Goal: Check status: Check status

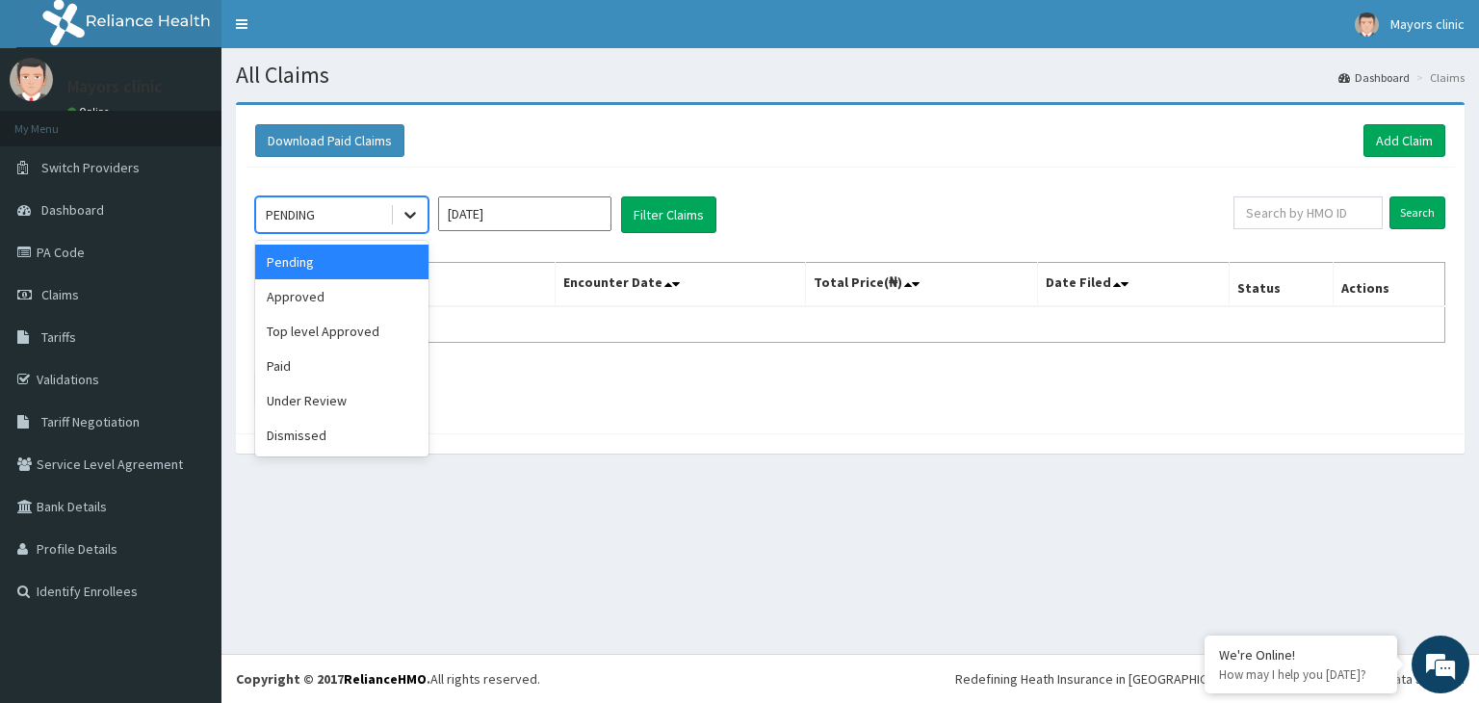
click at [407, 217] on icon at bounding box center [410, 214] width 19 height 19
click at [323, 295] on div "Approved" at bounding box center [341, 296] width 173 height 35
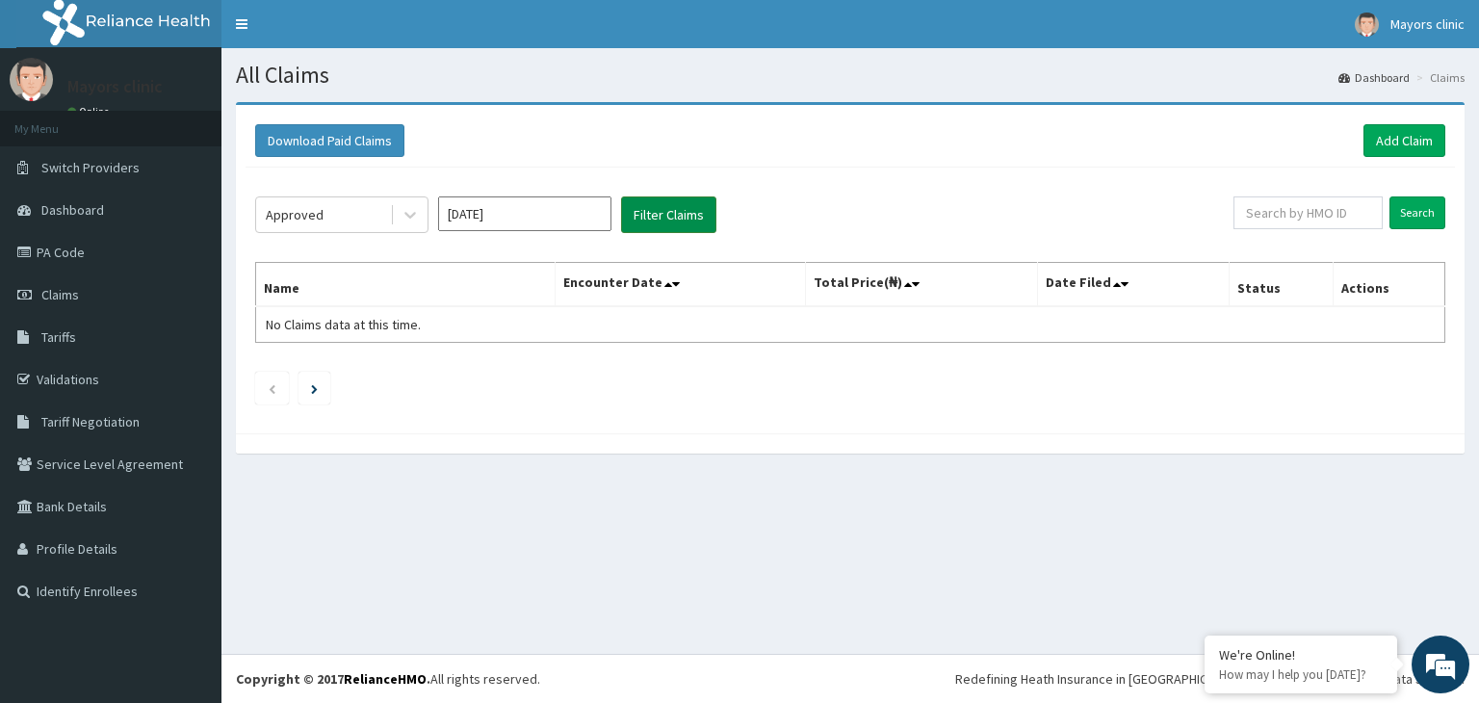
click at [662, 205] on button "Filter Claims" at bounding box center [668, 214] width 95 height 37
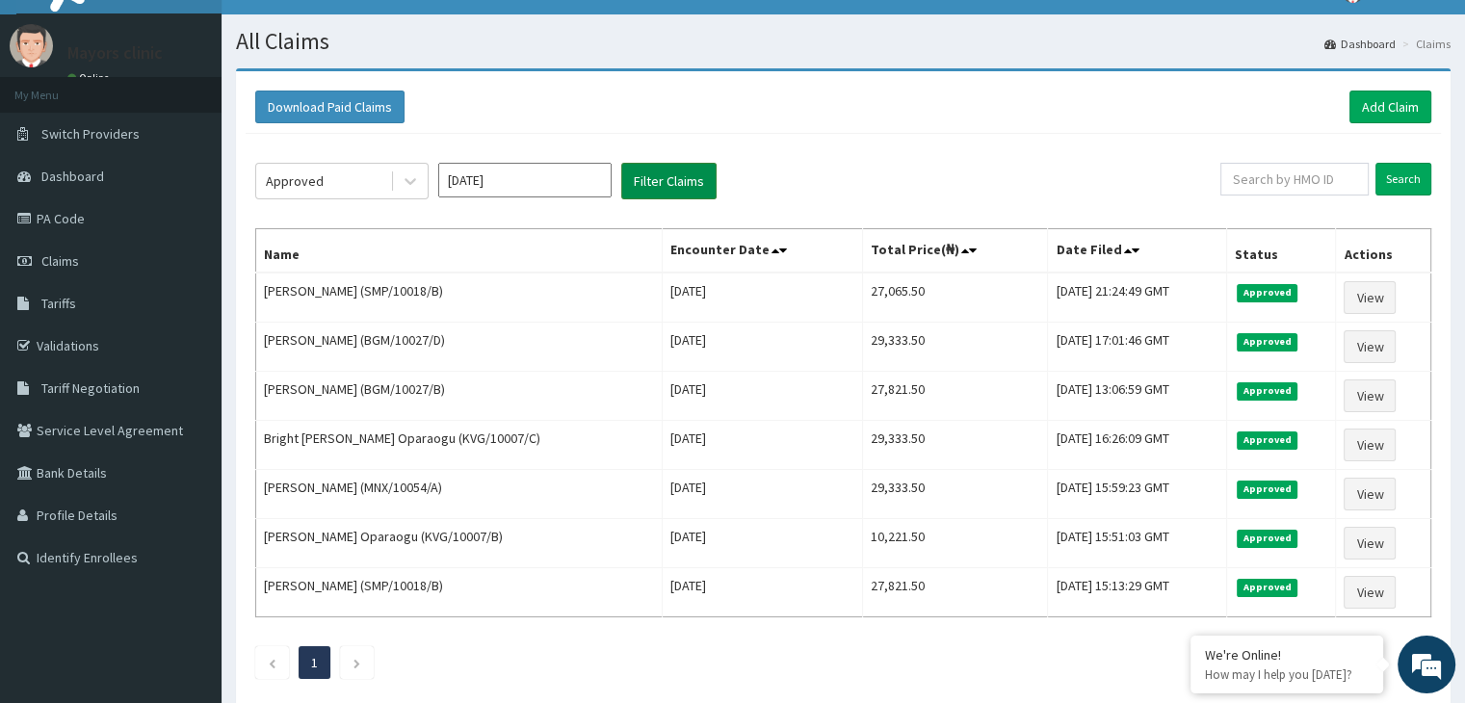
scroll to position [39, 0]
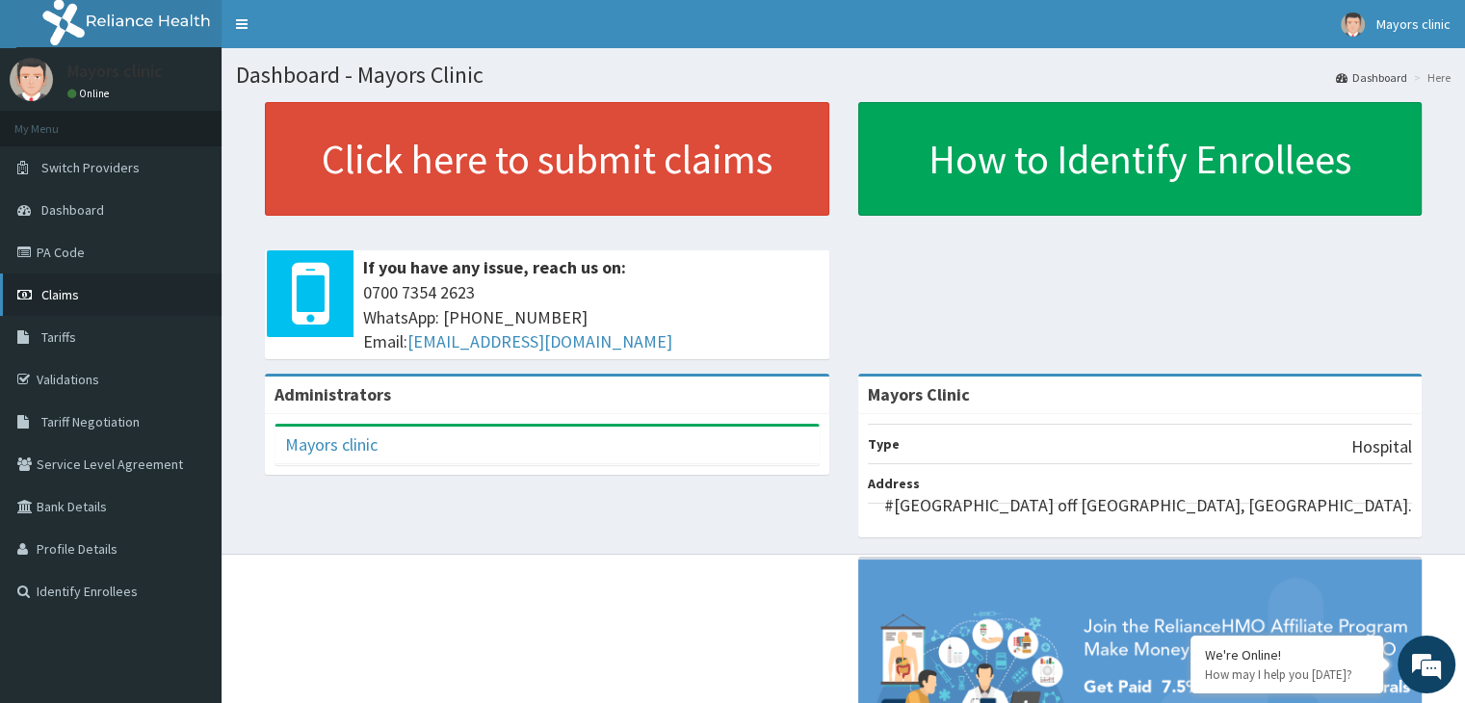
click at [73, 299] on span "Claims" at bounding box center [60, 294] width 38 height 17
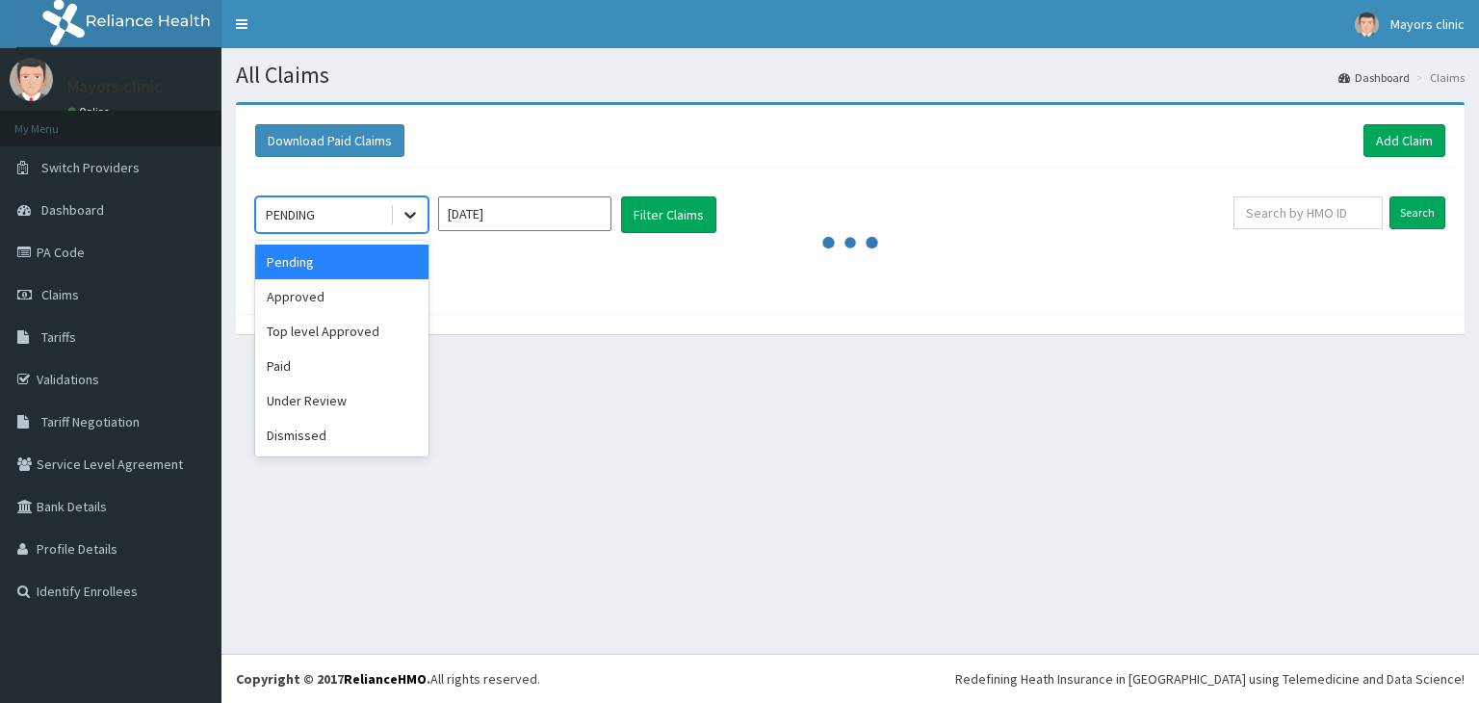
click at [414, 217] on icon at bounding box center [410, 214] width 19 height 19
click at [323, 390] on div "Under Review" at bounding box center [341, 400] width 173 height 35
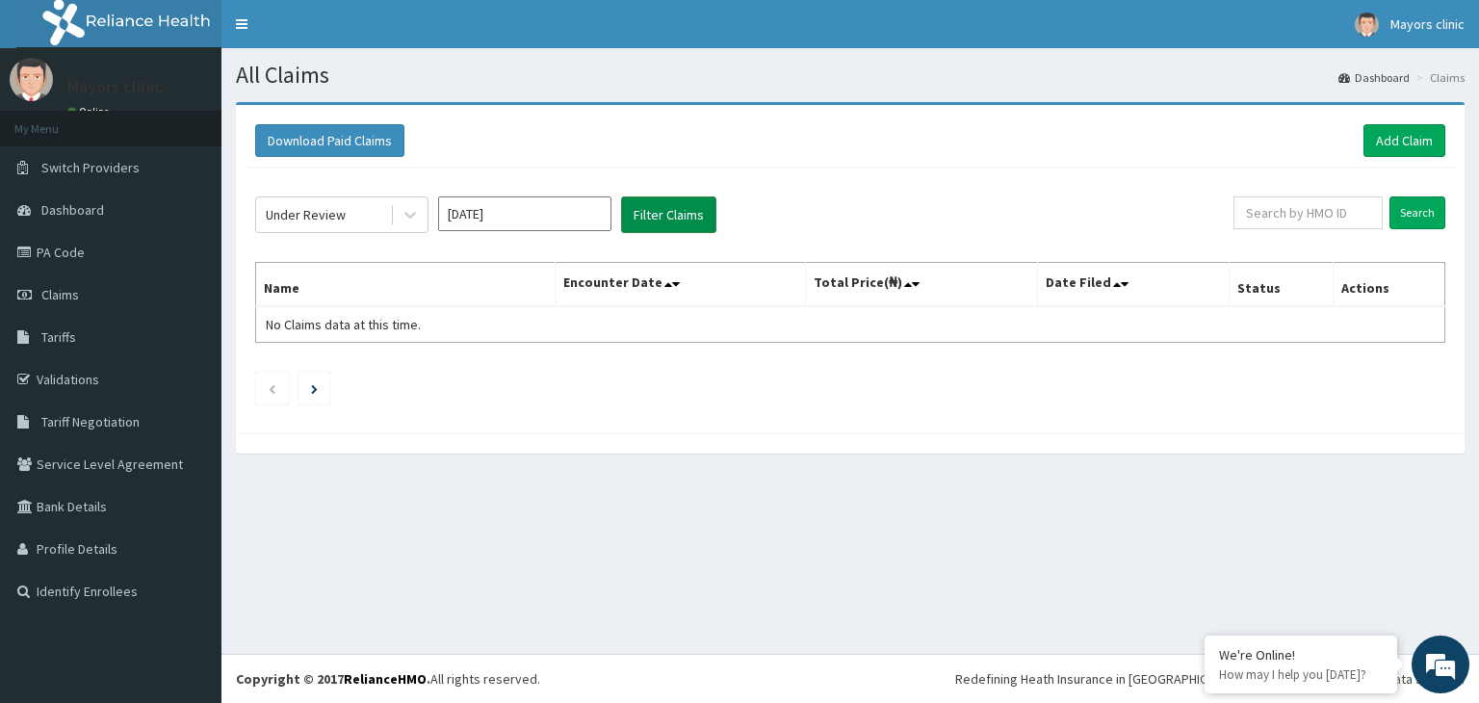
click at [661, 219] on button "Filter Claims" at bounding box center [668, 214] width 95 height 37
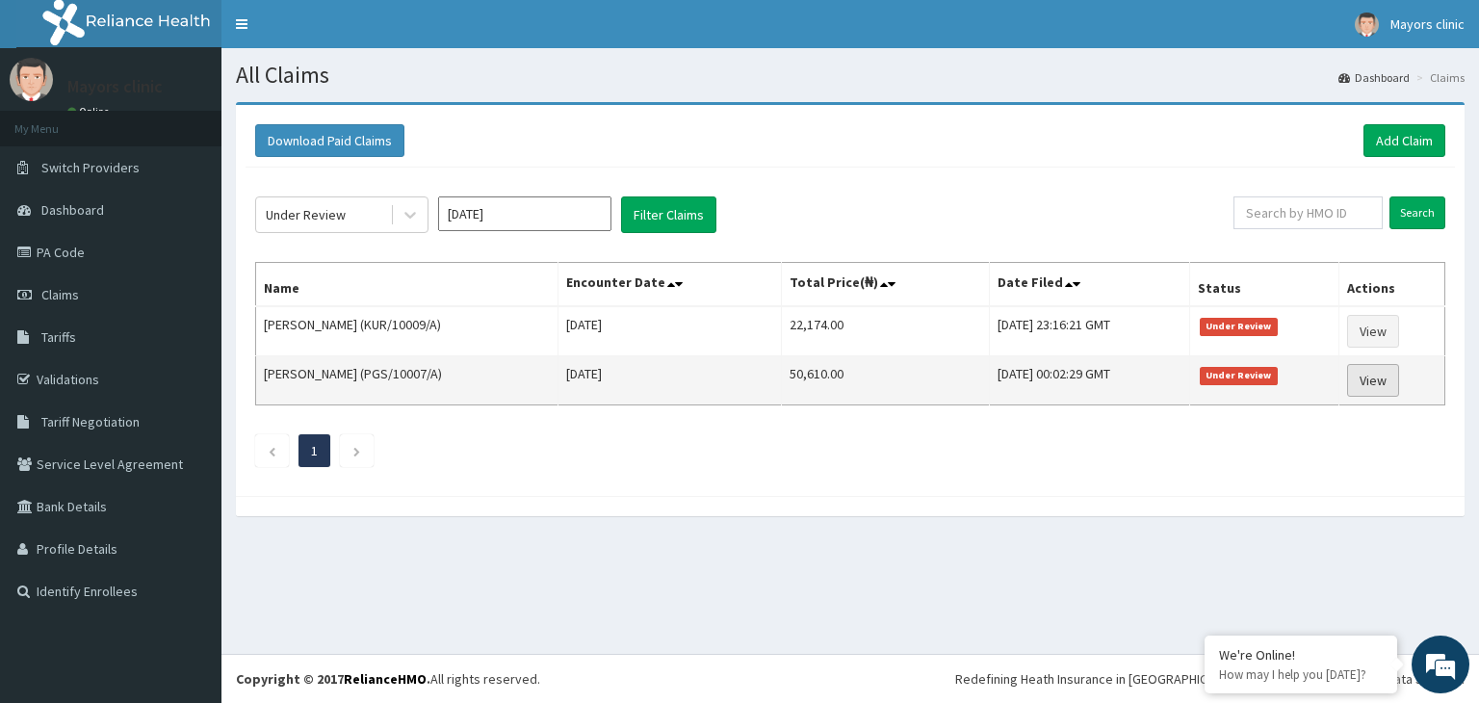
click at [1388, 382] on link "View" at bounding box center [1373, 380] width 52 height 33
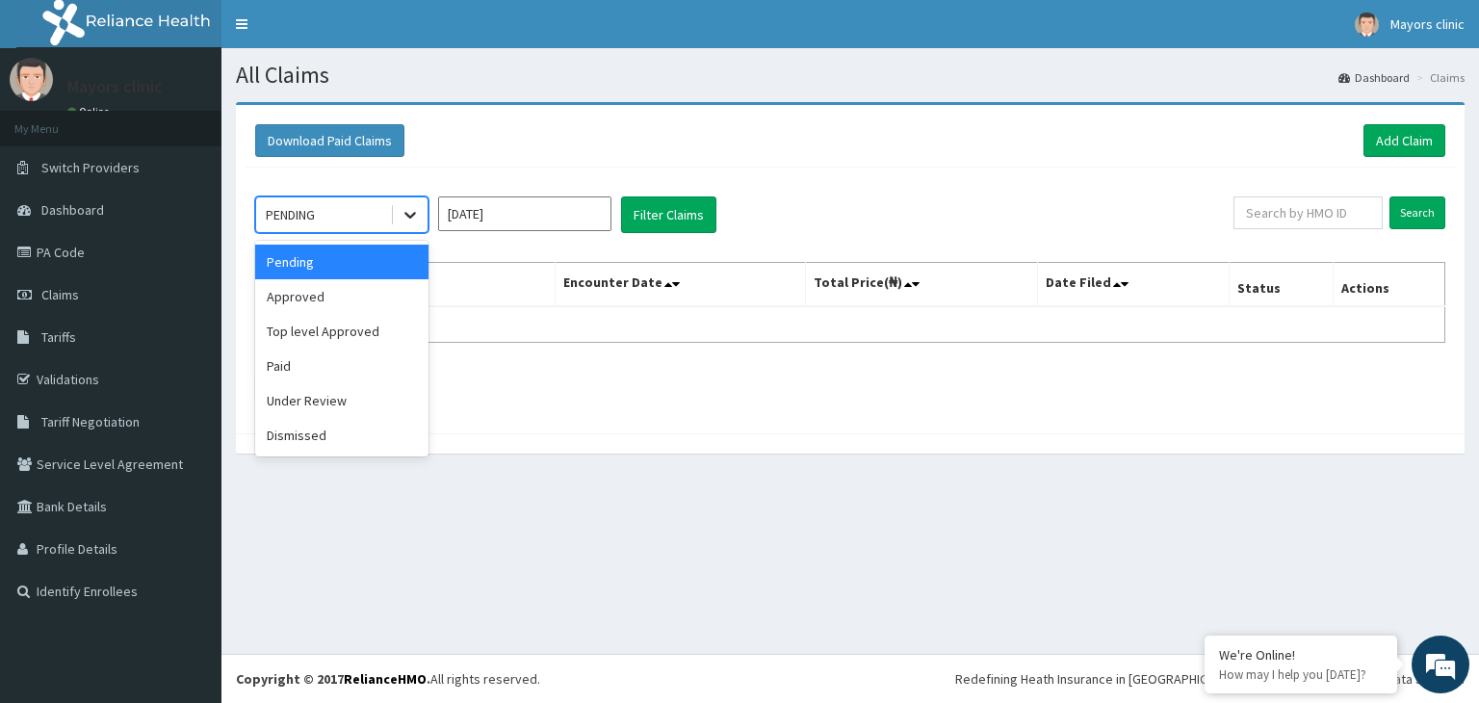
click at [408, 221] on icon at bounding box center [410, 214] width 19 height 19
click at [313, 364] on div "Paid" at bounding box center [341, 366] width 173 height 35
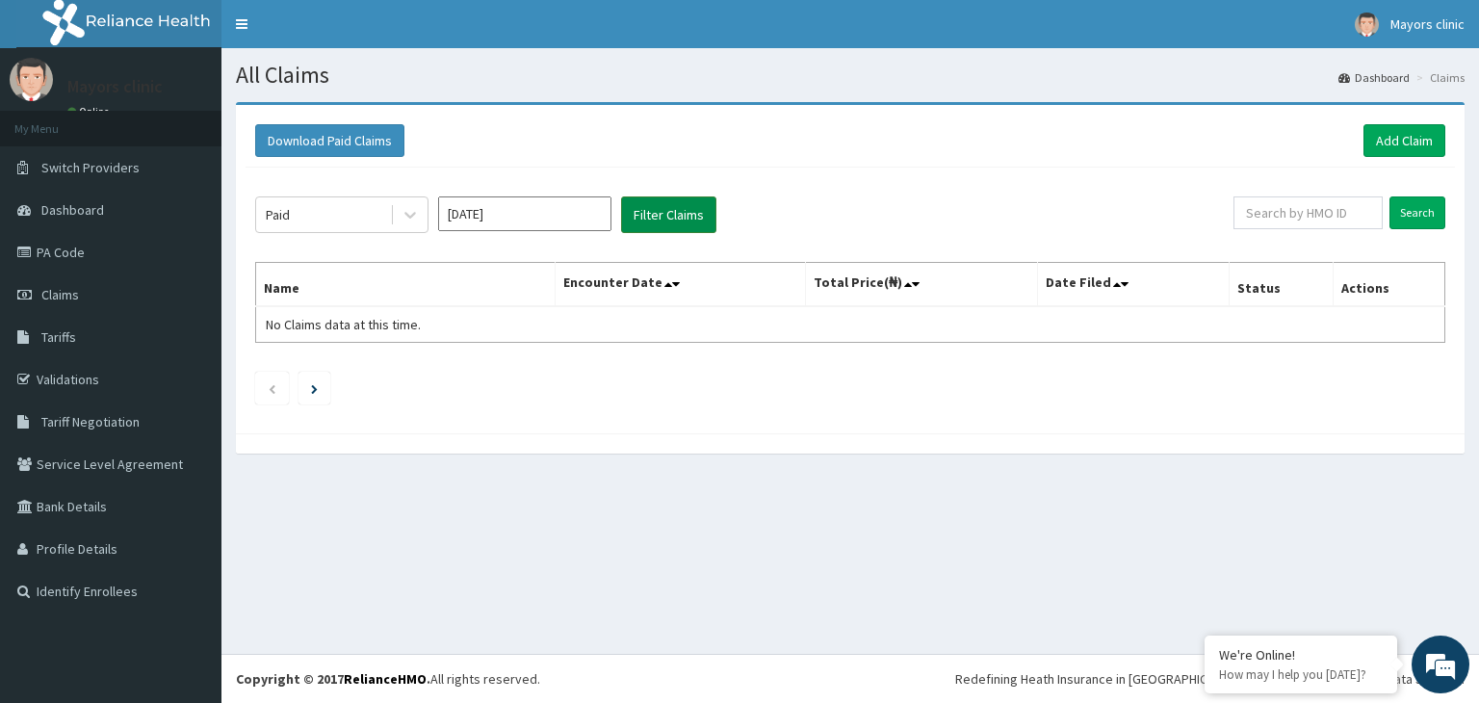
click at [653, 228] on button "Filter Claims" at bounding box center [668, 214] width 95 height 37
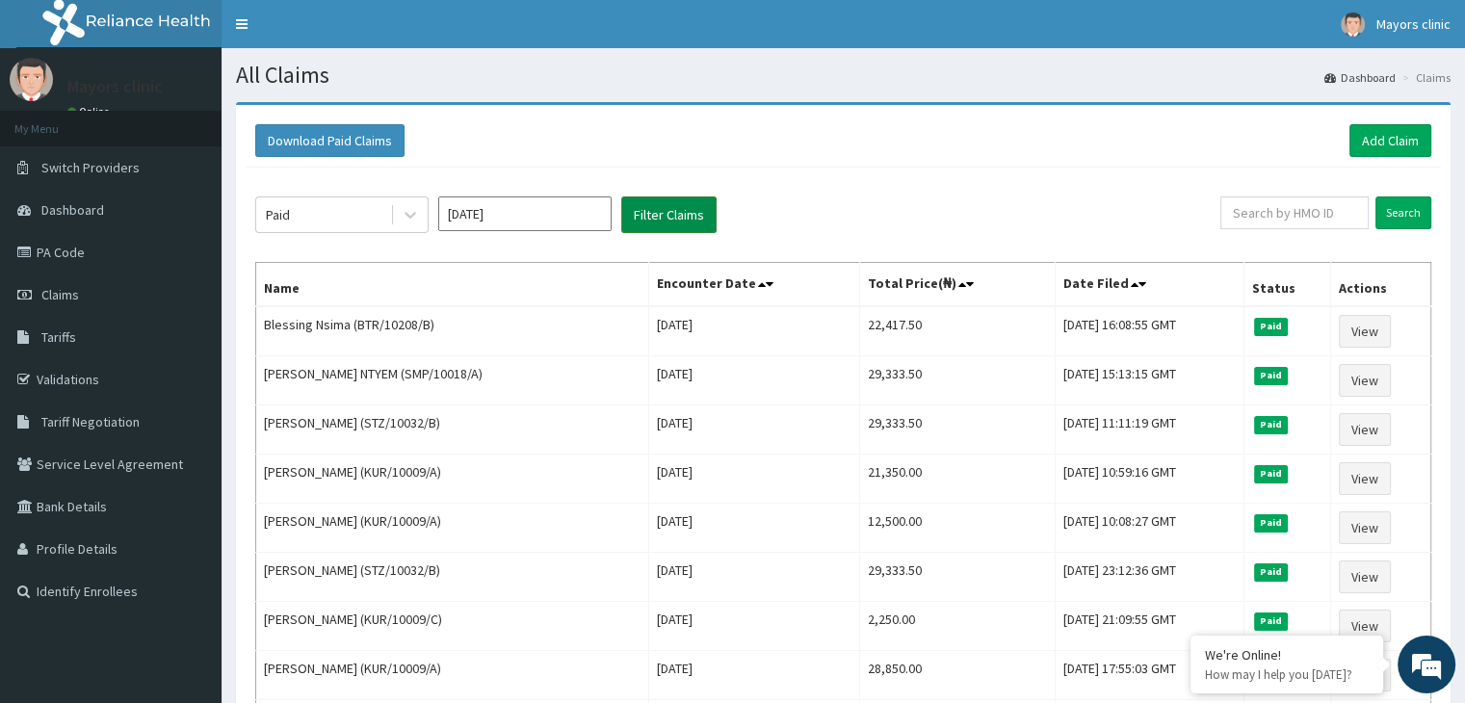
click at [650, 213] on button "Filter Claims" at bounding box center [668, 214] width 95 height 37
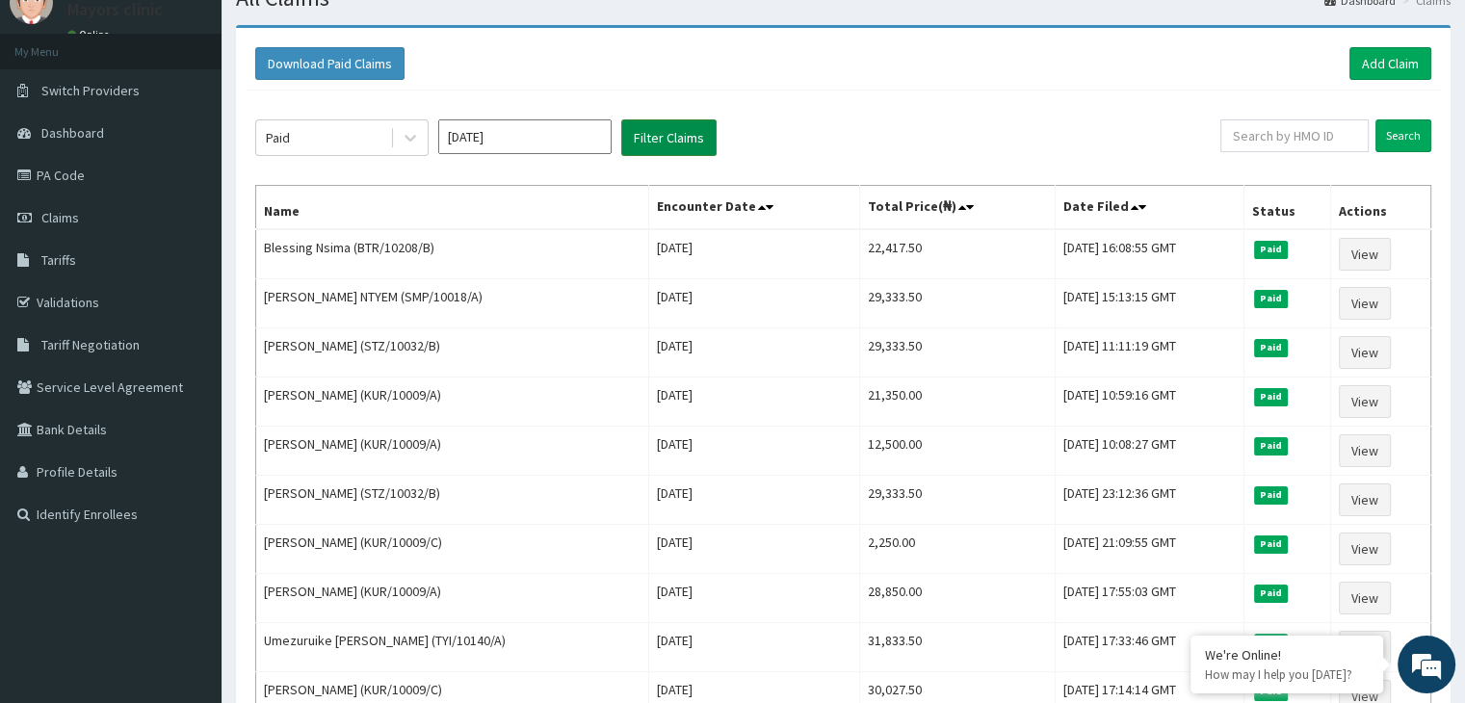
scroll to position [39, 0]
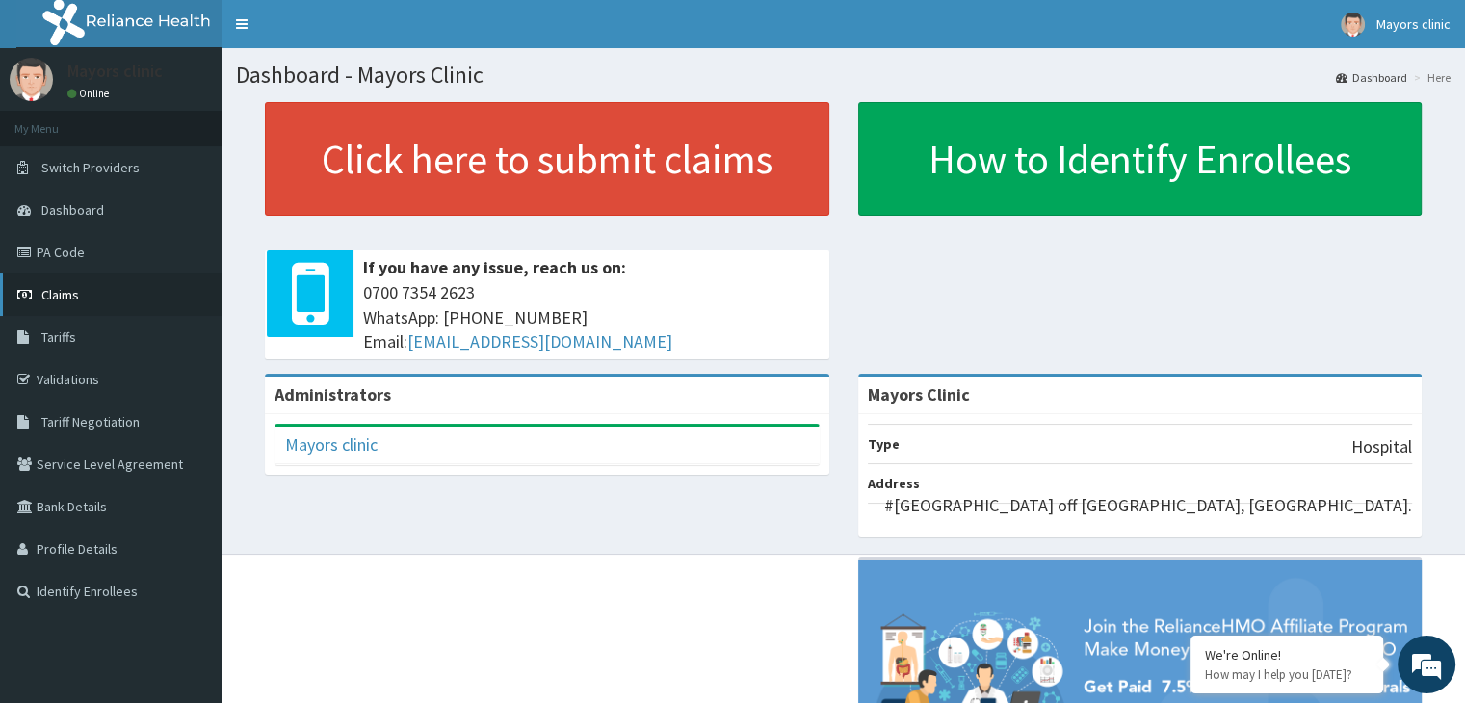
click at [82, 290] on link "Claims" at bounding box center [110, 294] width 221 height 42
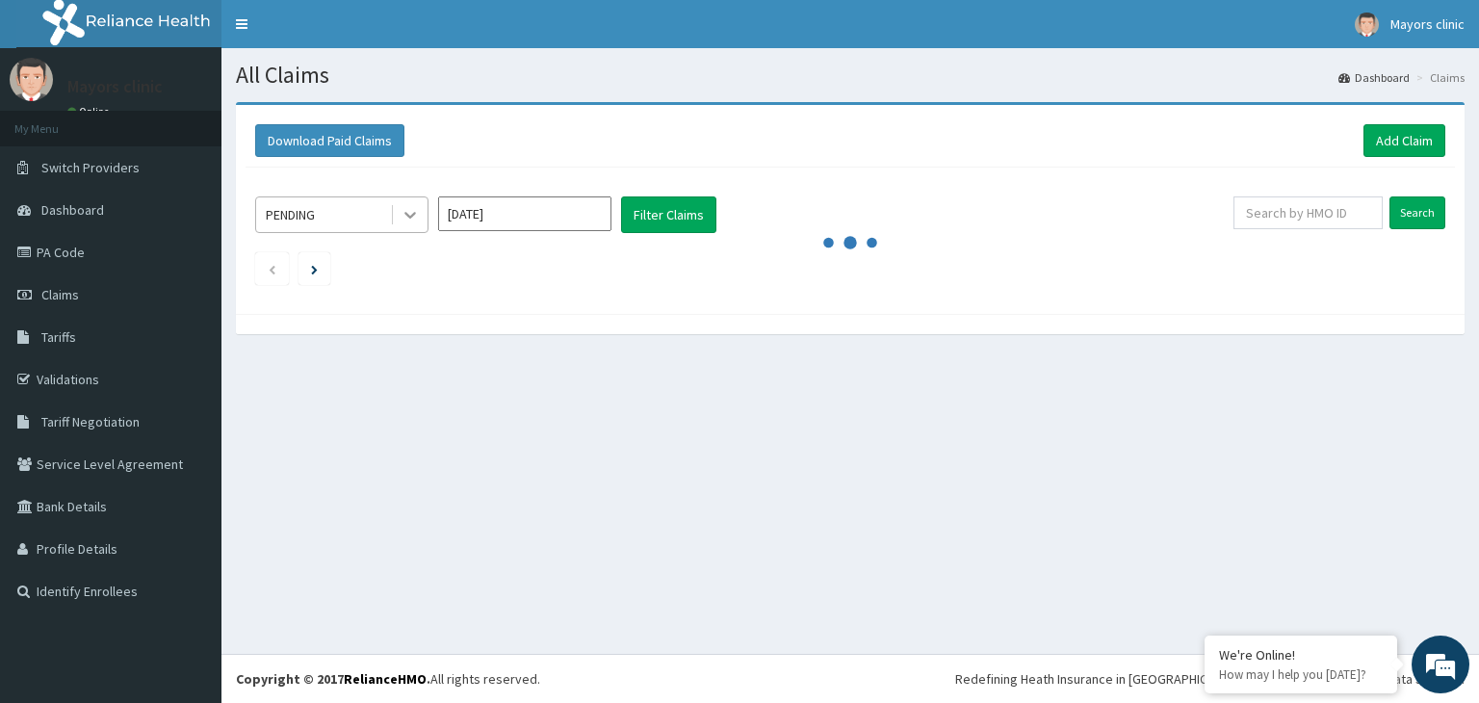
click at [410, 205] on icon at bounding box center [410, 214] width 19 height 19
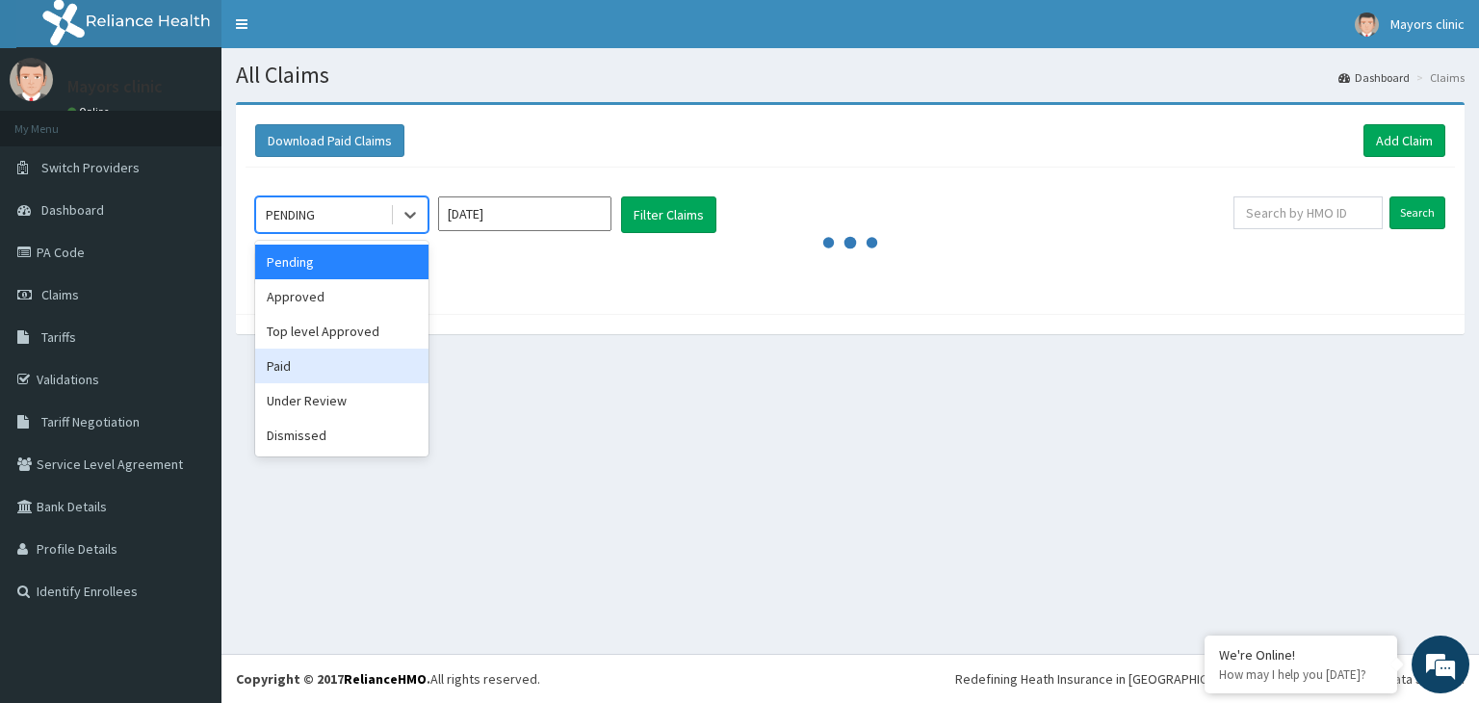
click at [288, 356] on div "Paid" at bounding box center [341, 366] width 173 height 35
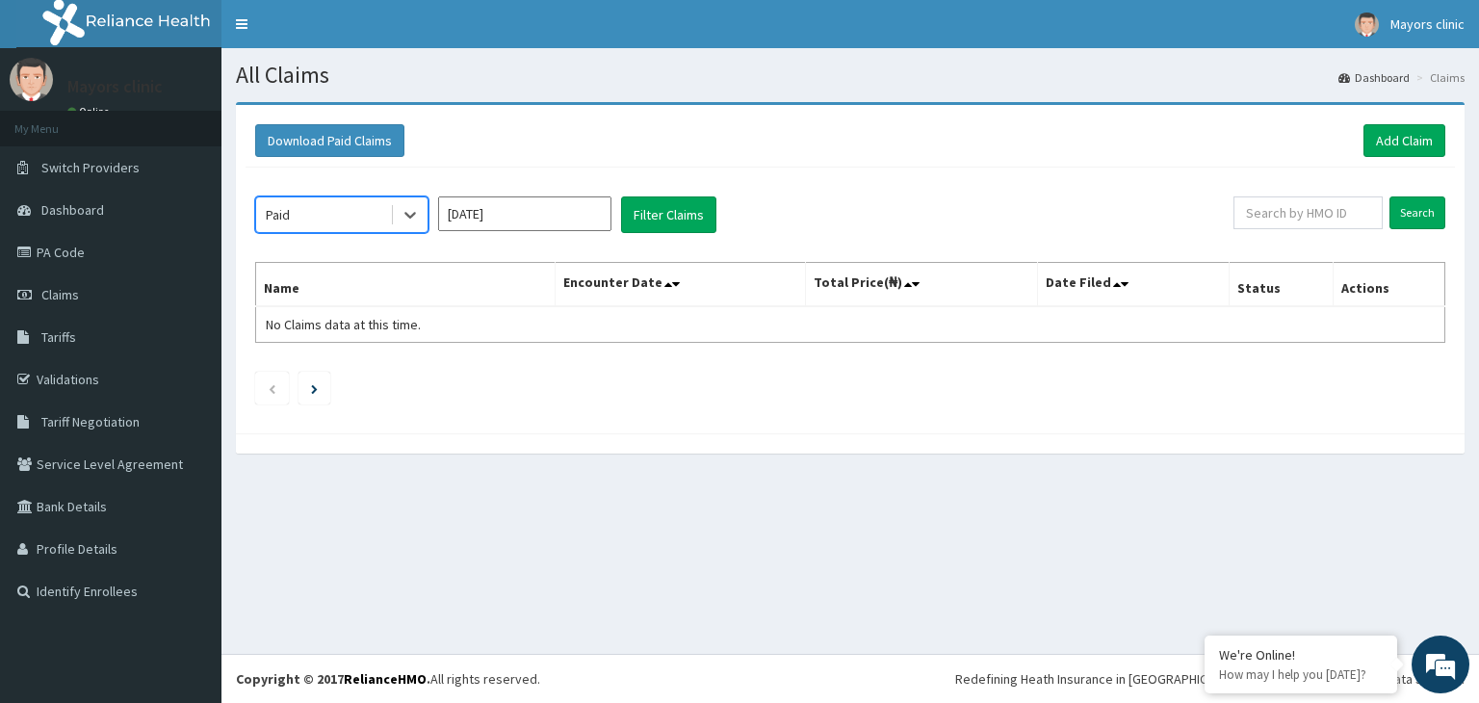
click at [519, 214] on input "[DATE]" at bounding box center [524, 213] width 173 height 35
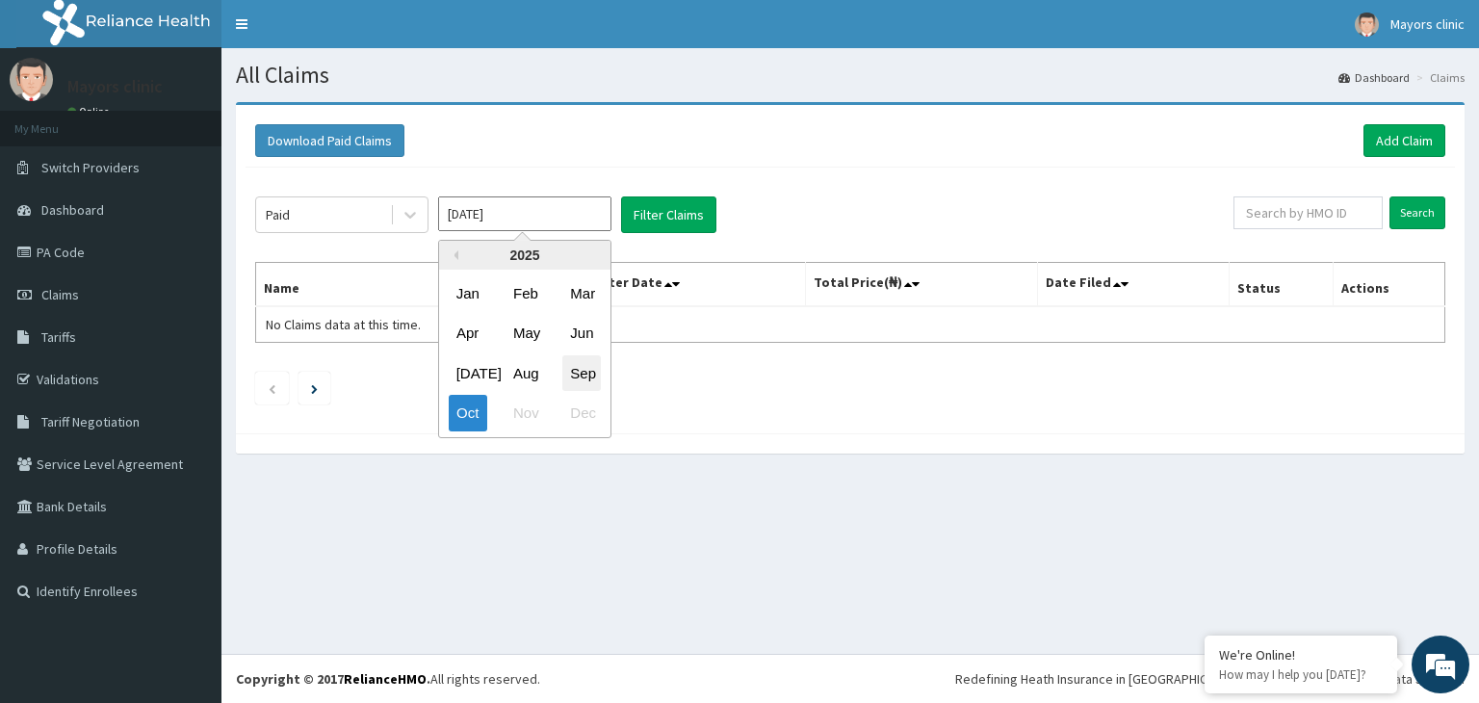
click at [585, 363] on div "Sep" at bounding box center [581, 373] width 39 height 36
type input "Sep 2025"
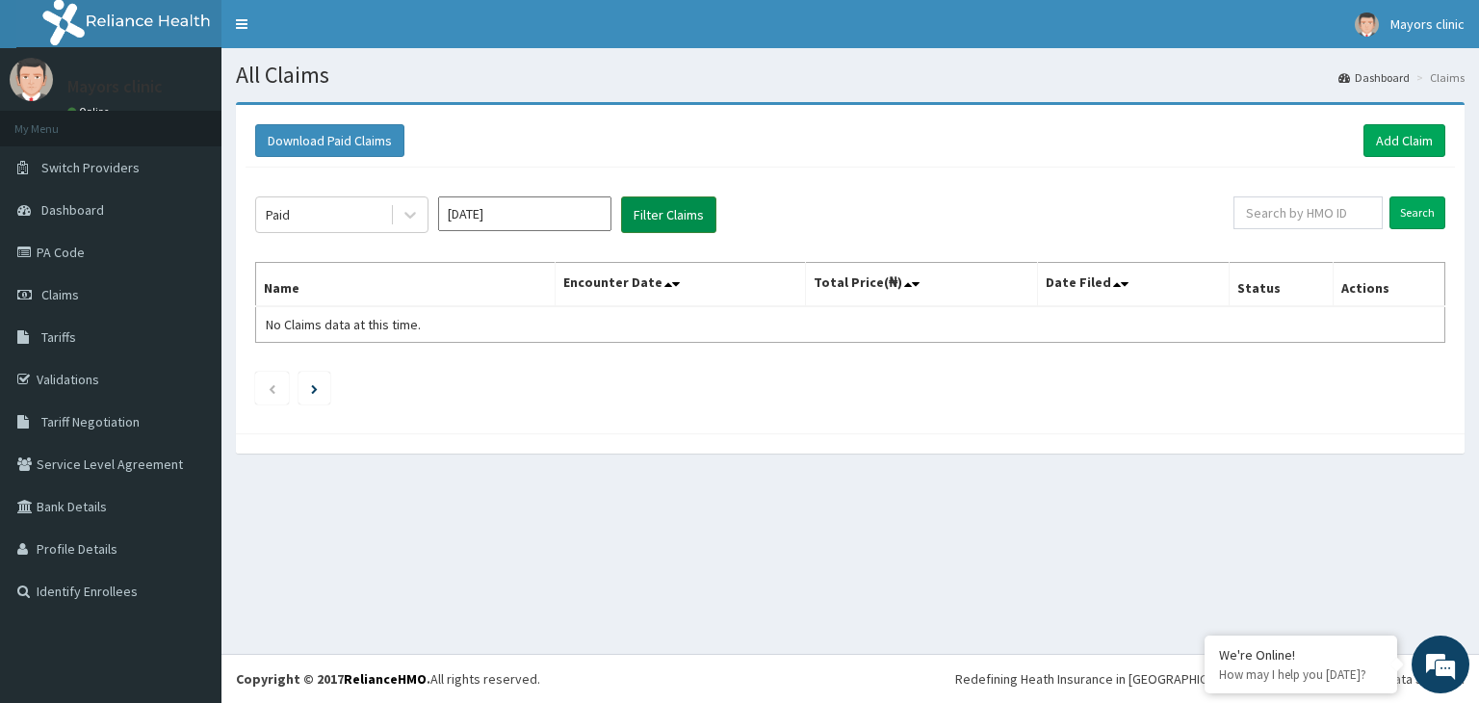
click at [667, 220] on button "Filter Claims" at bounding box center [668, 214] width 95 height 37
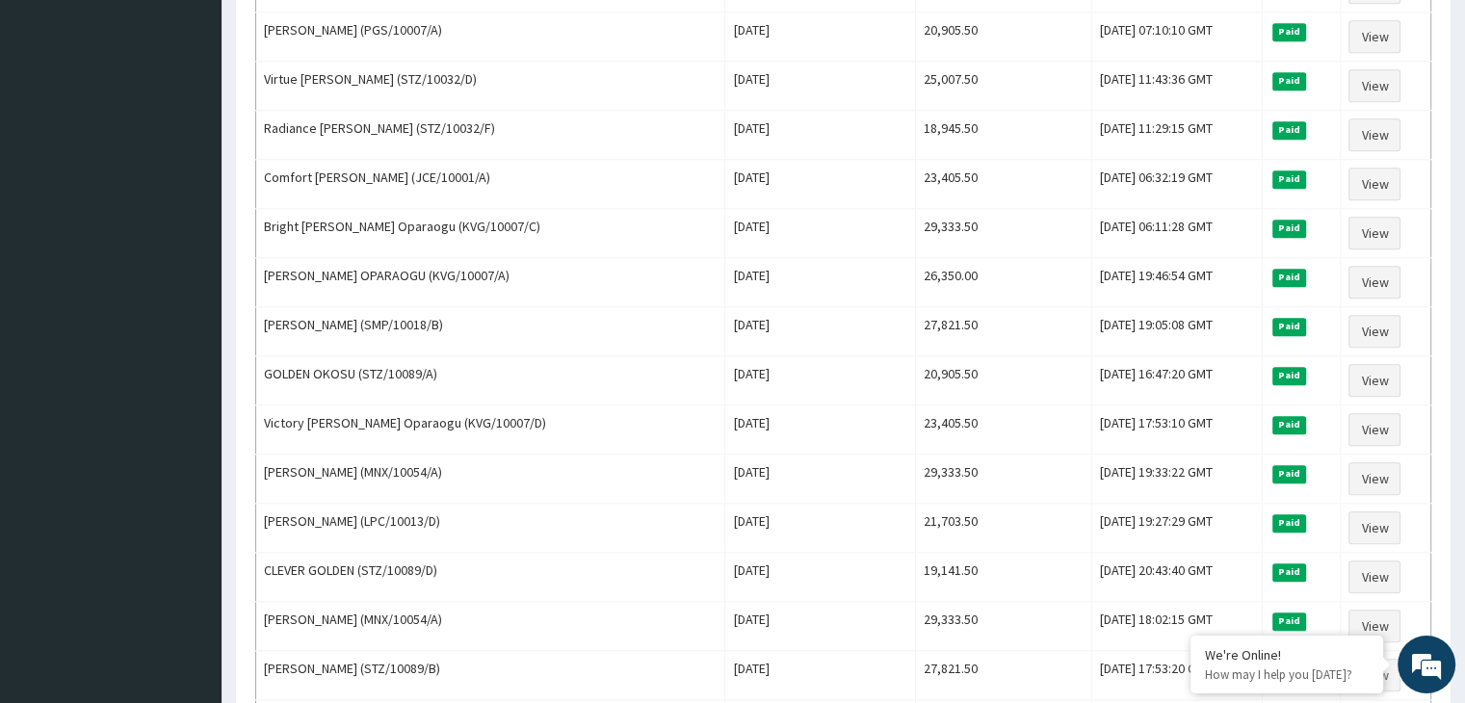
scroll to position [1964, 0]
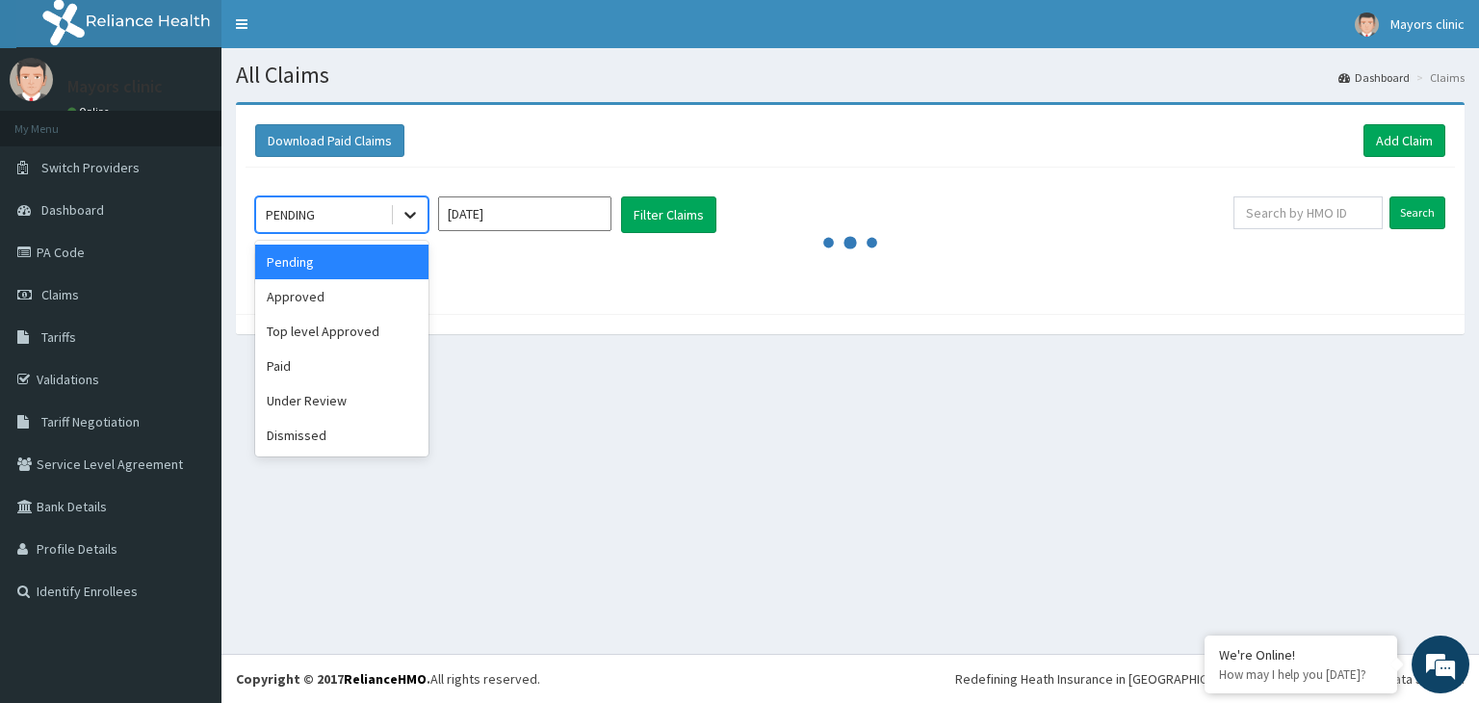
click at [409, 214] on icon at bounding box center [410, 214] width 19 height 19
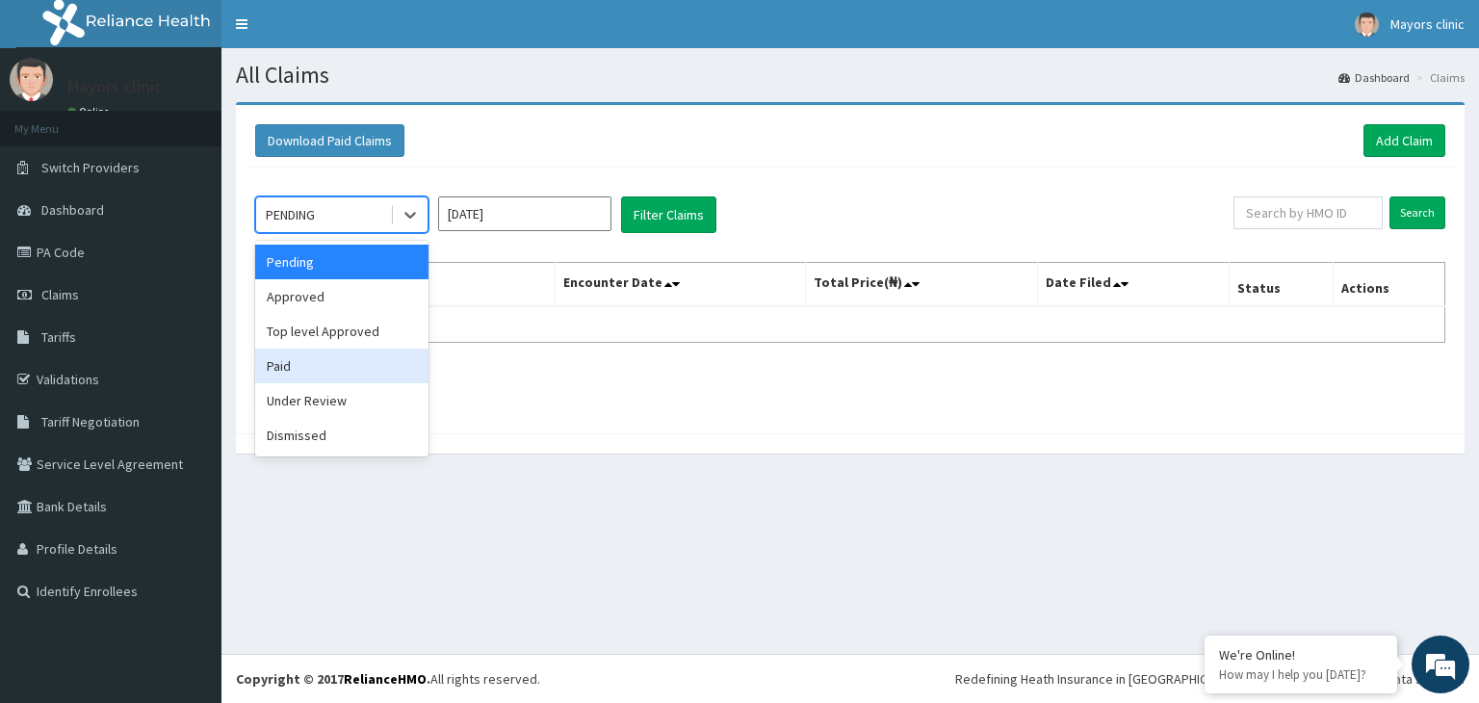
click at [290, 357] on div "Paid" at bounding box center [341, 366] width 173 height 35
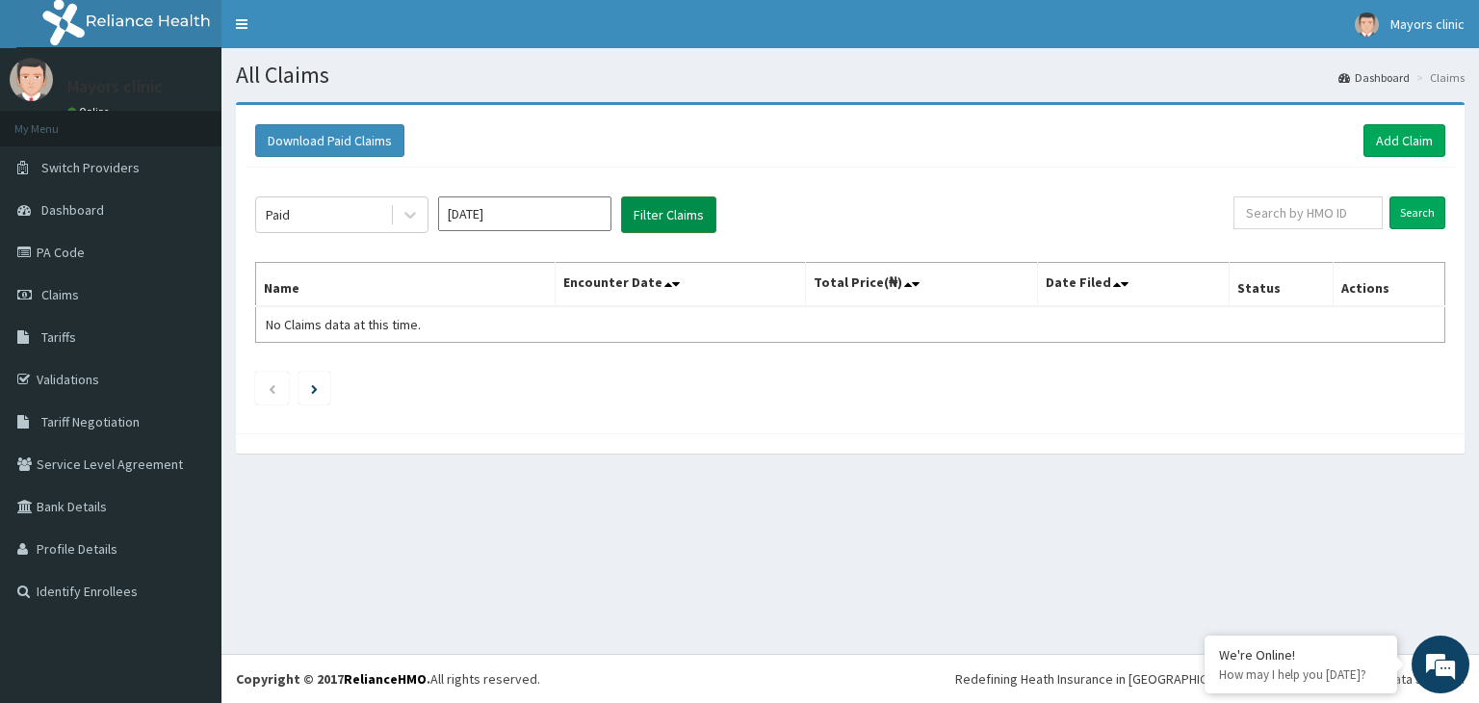
click at [656, 204] on button "Filter Claims" at bounding box center [668, 214] width 95 height 37
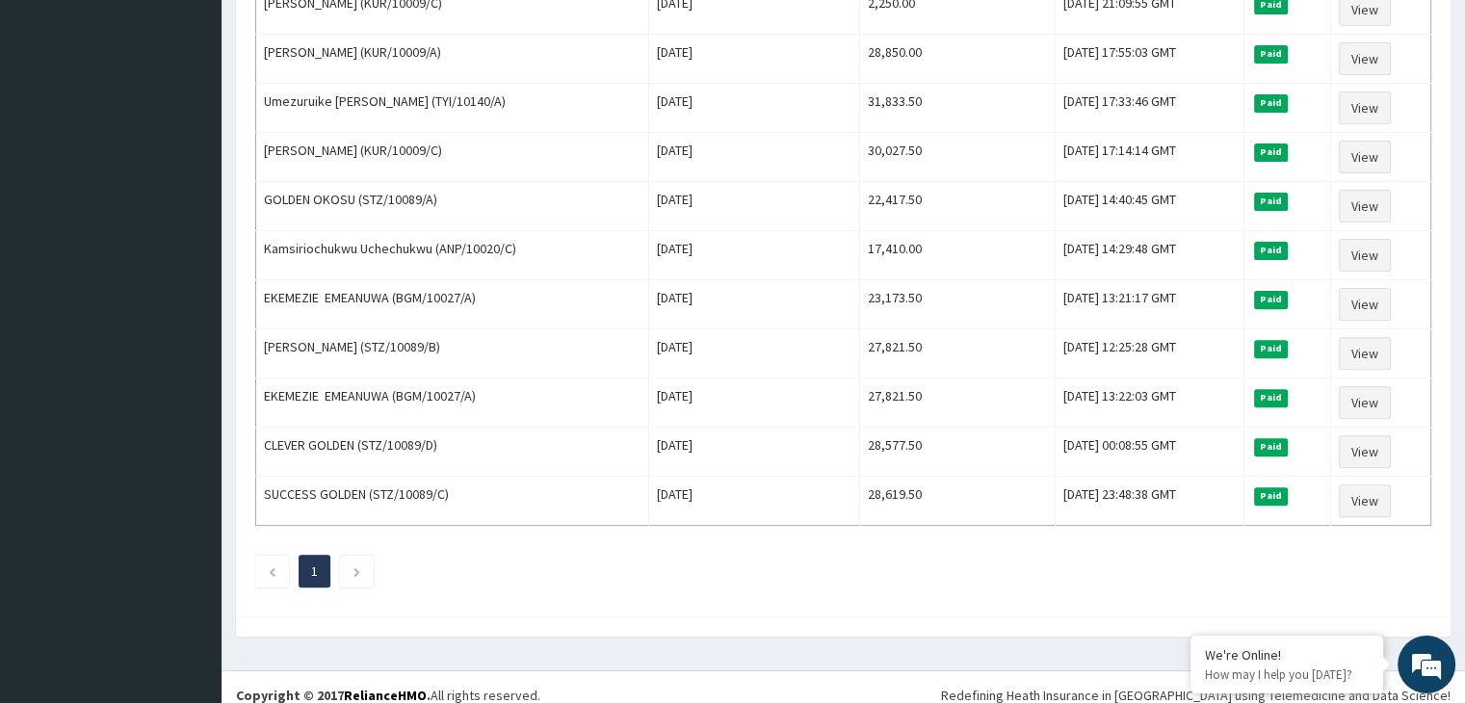
scroll to position [620, 0]
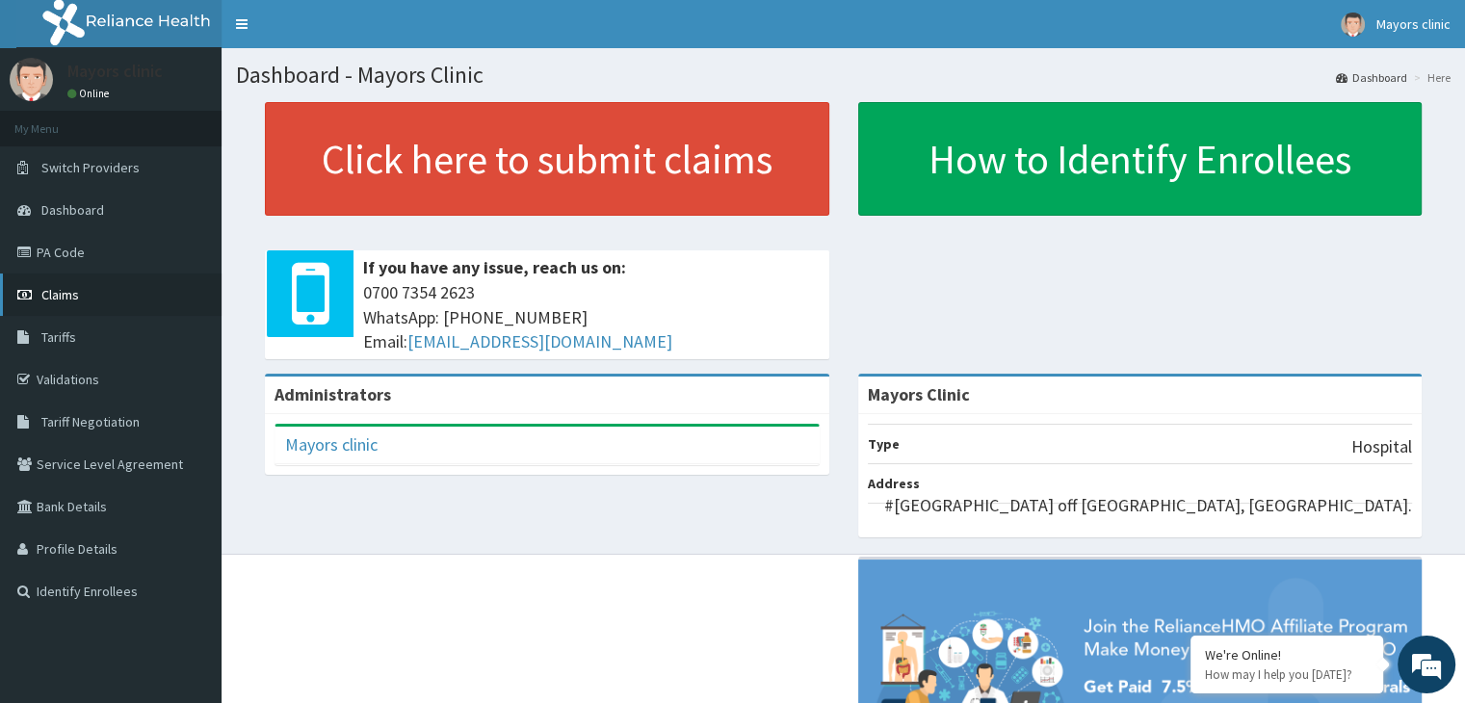
click at [64, 286] on span "Claims" at bounding box center [60, 294] width 38 height 17
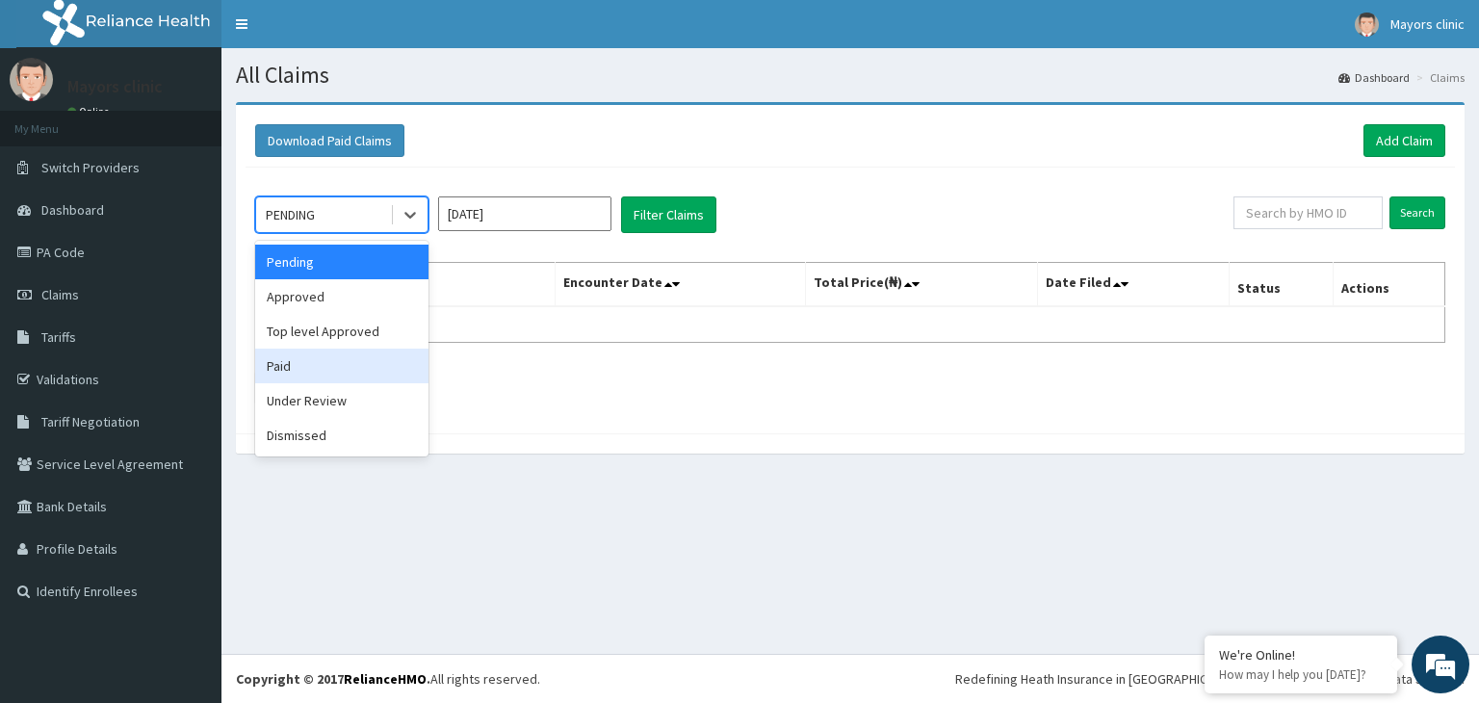
click at [279, 366] on div "Paid" at bounding box center [341, 366] width 173 height 35
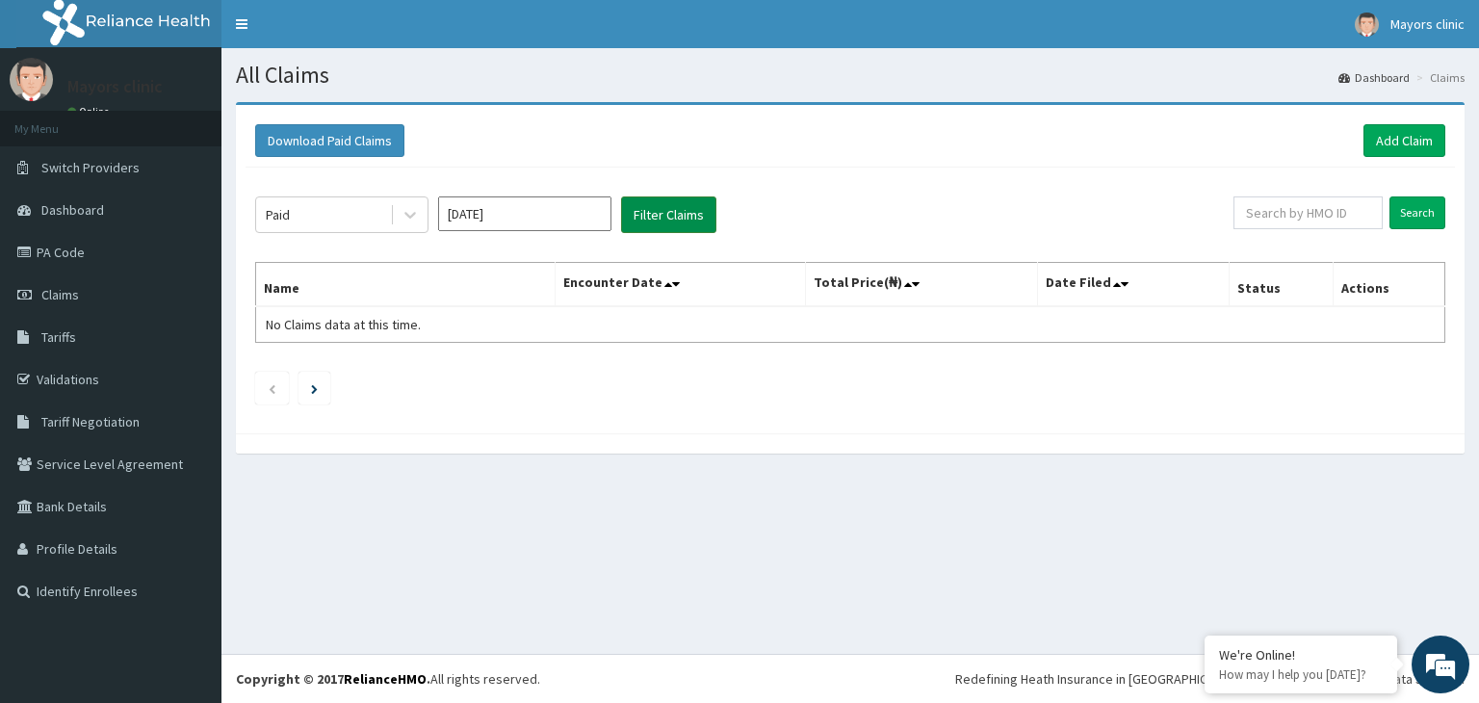
click at [669, 213] on button "Filter Claims" at bounding box center [668, 214] width 95 height 37
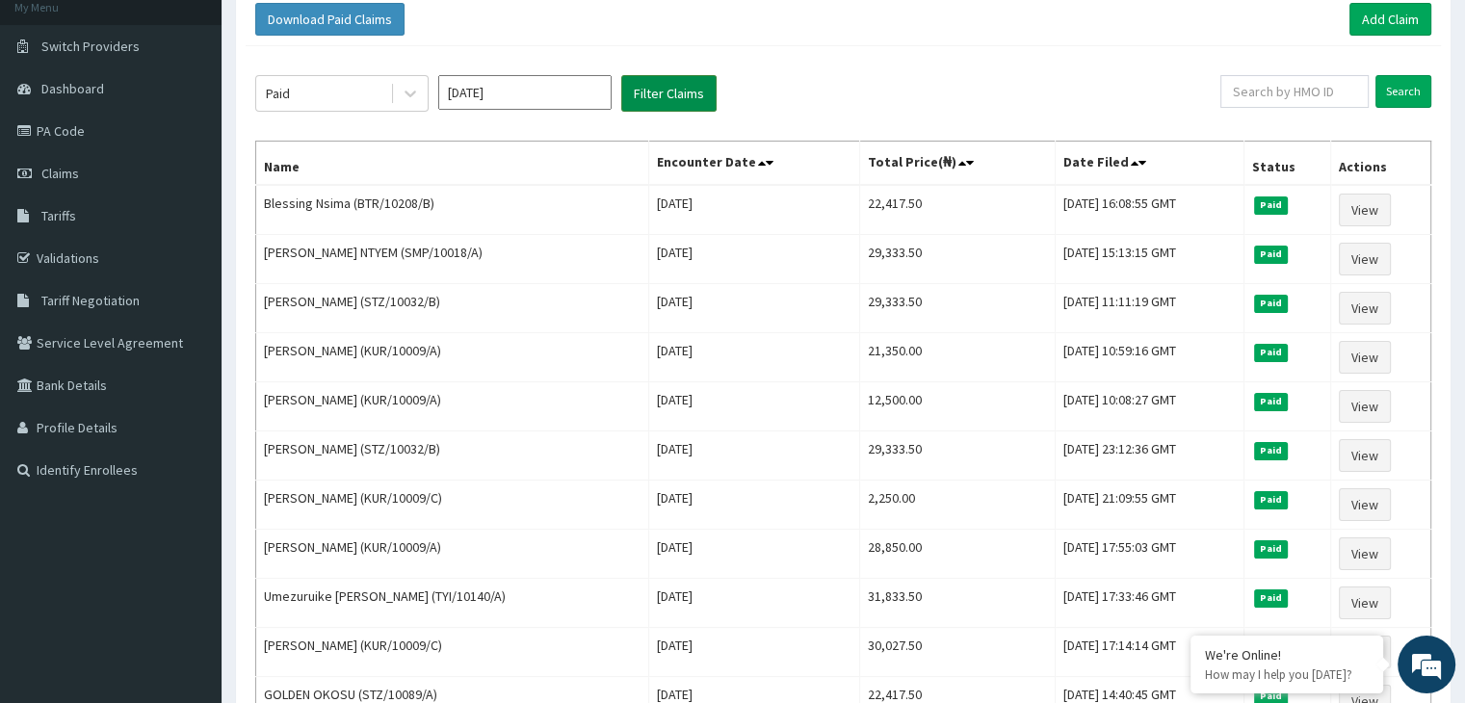
scroll to position [116, 0]
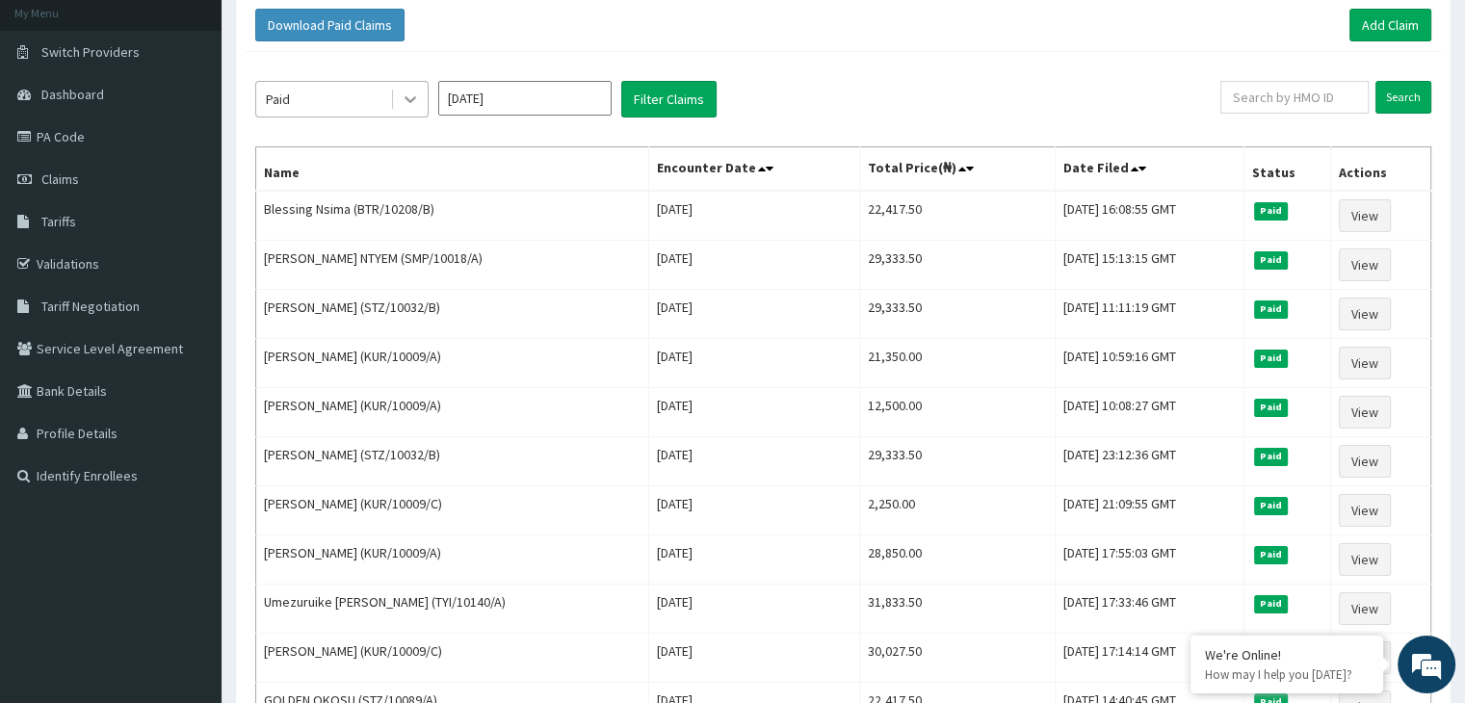
click at [413, 110] on div at bounding box center [410, 99] width 35 height 35
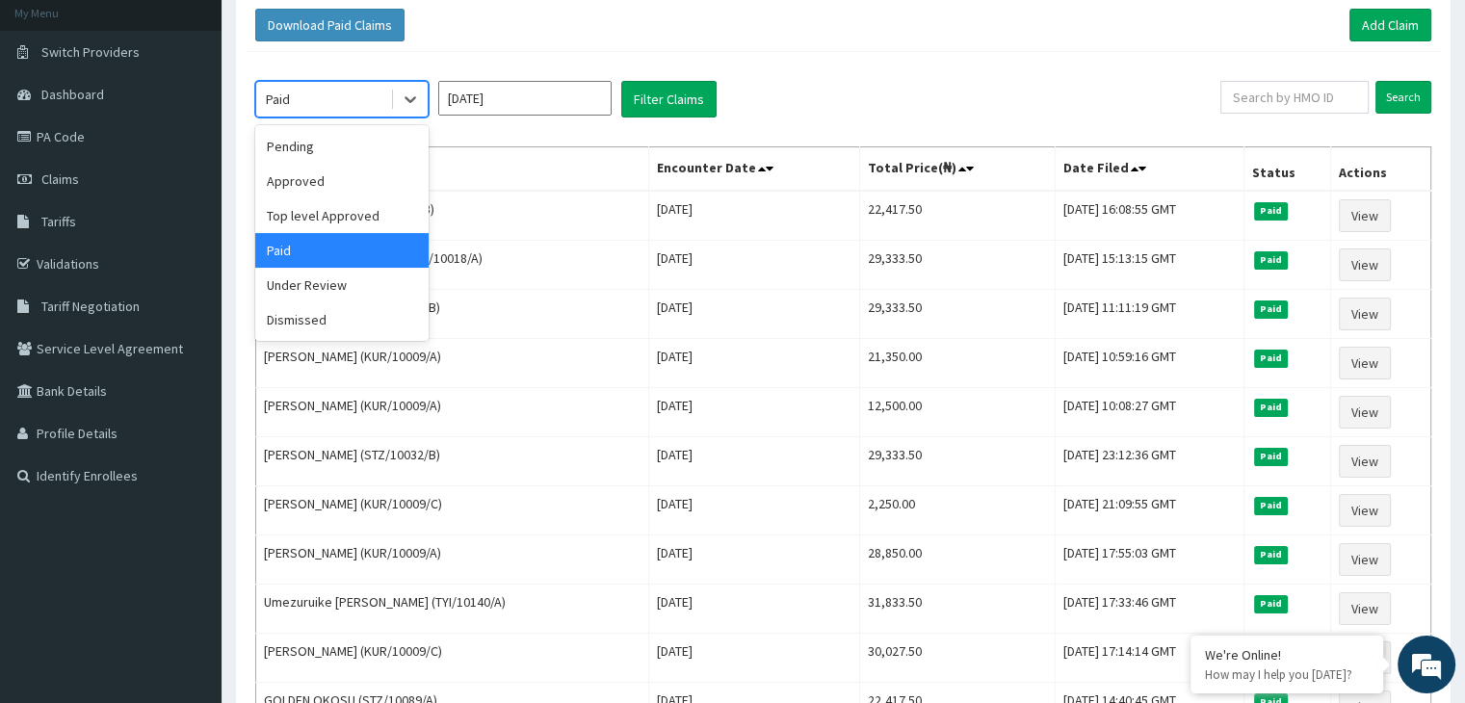
click at [330, 251] on div "Paid" at bounding box center [341, 250] width 173 height 35
click at [416, 97] on icon at bounding box center [410, 99] width 19 height 19
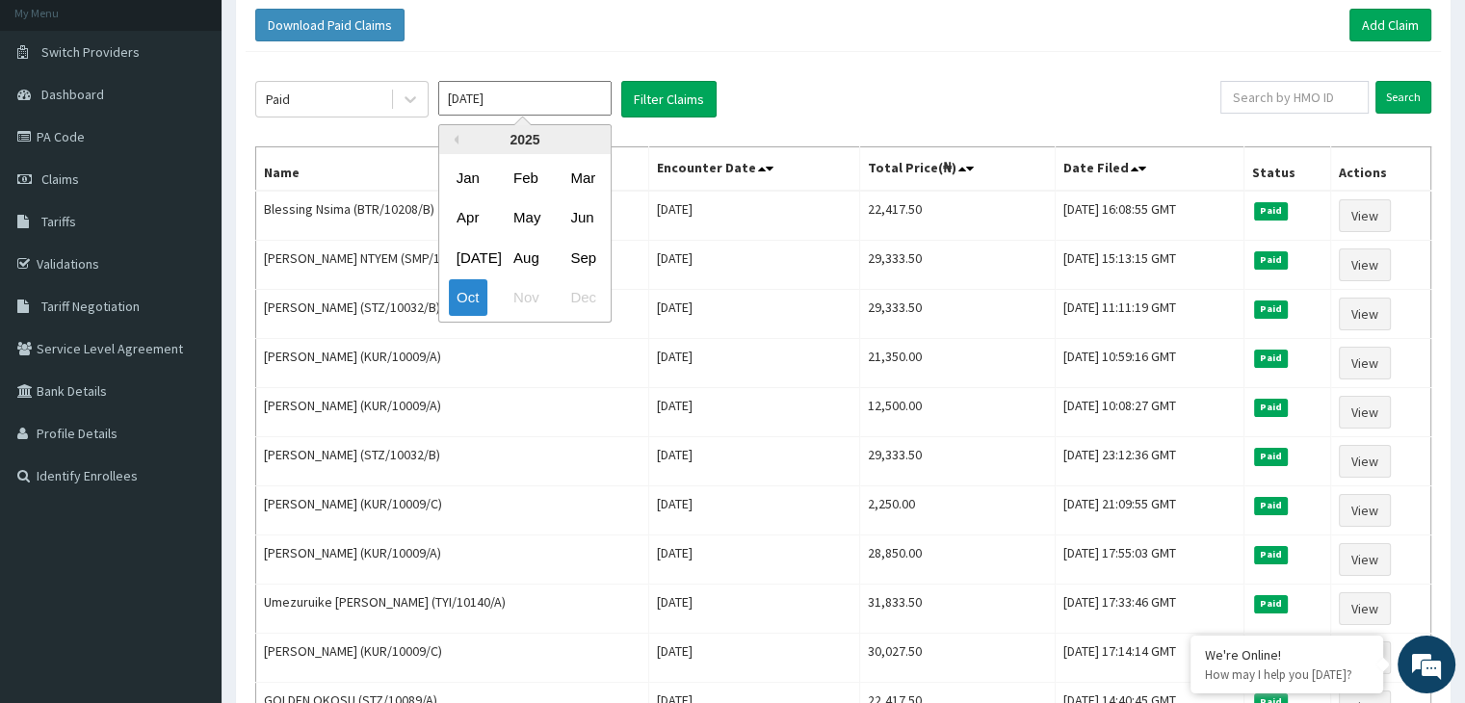
click at [521, 101] on input "[DATE]" at bounding box center [524, 98] width 173 height 35
click at [589, 257] on div "Sep" at bounding box center [581, 258] width 39 height 36
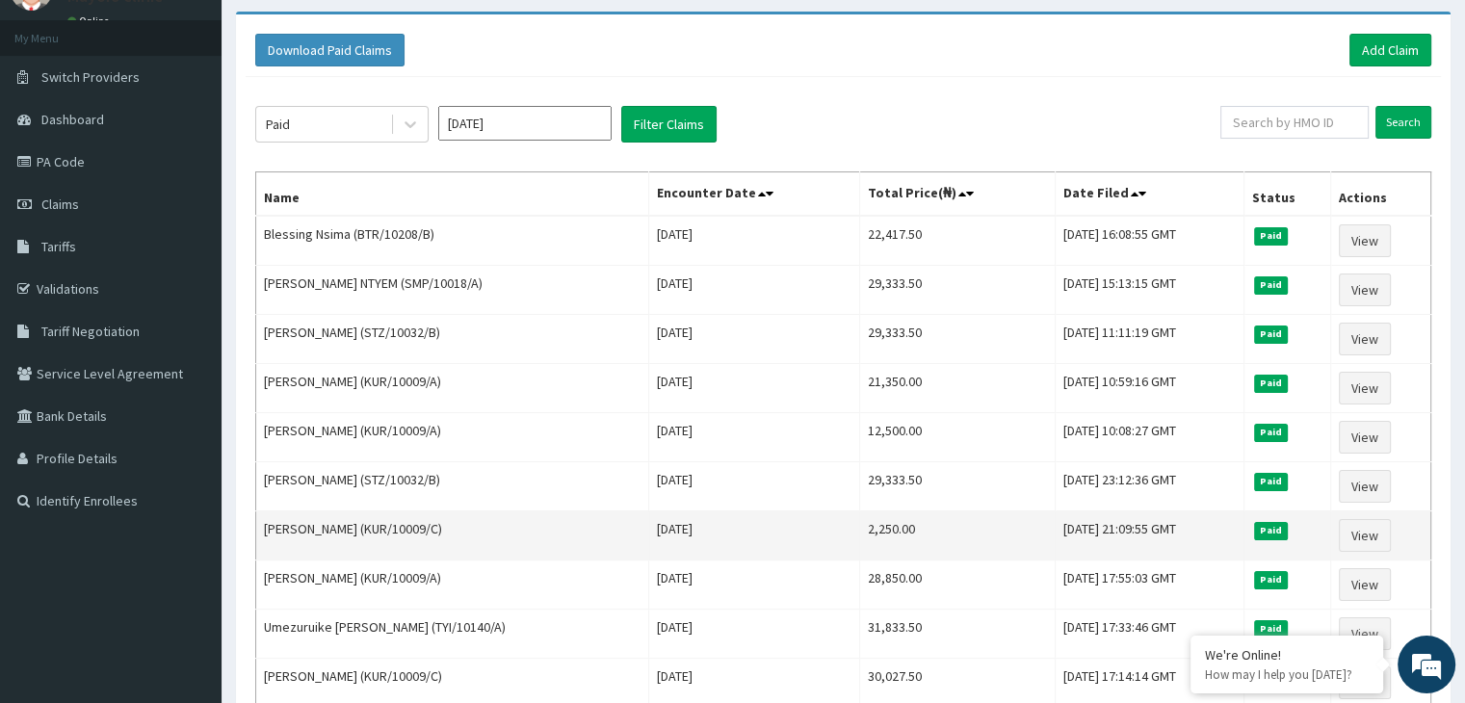
scroll to position [0, 0]
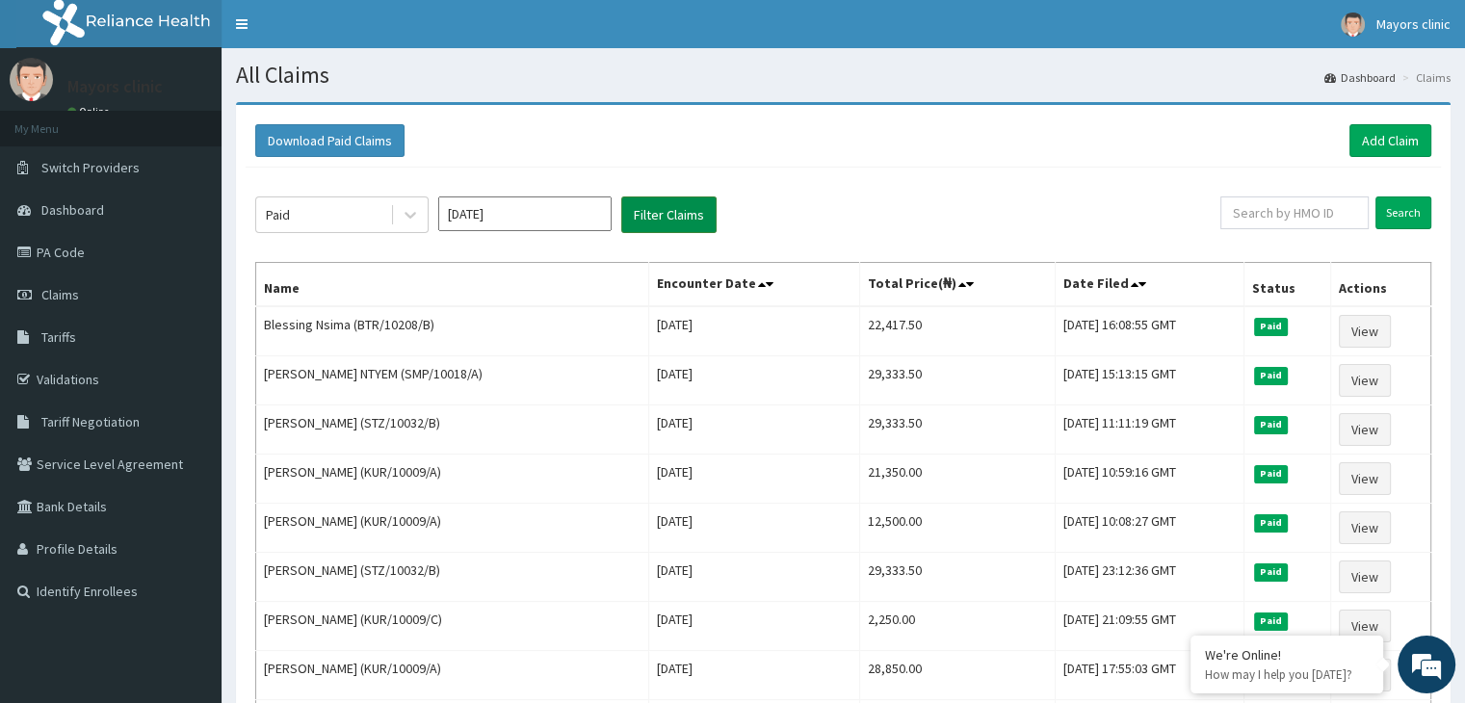
click at [680, 215] on button "Filter Claims" at bounding box center [668, 214] width 95 height 37
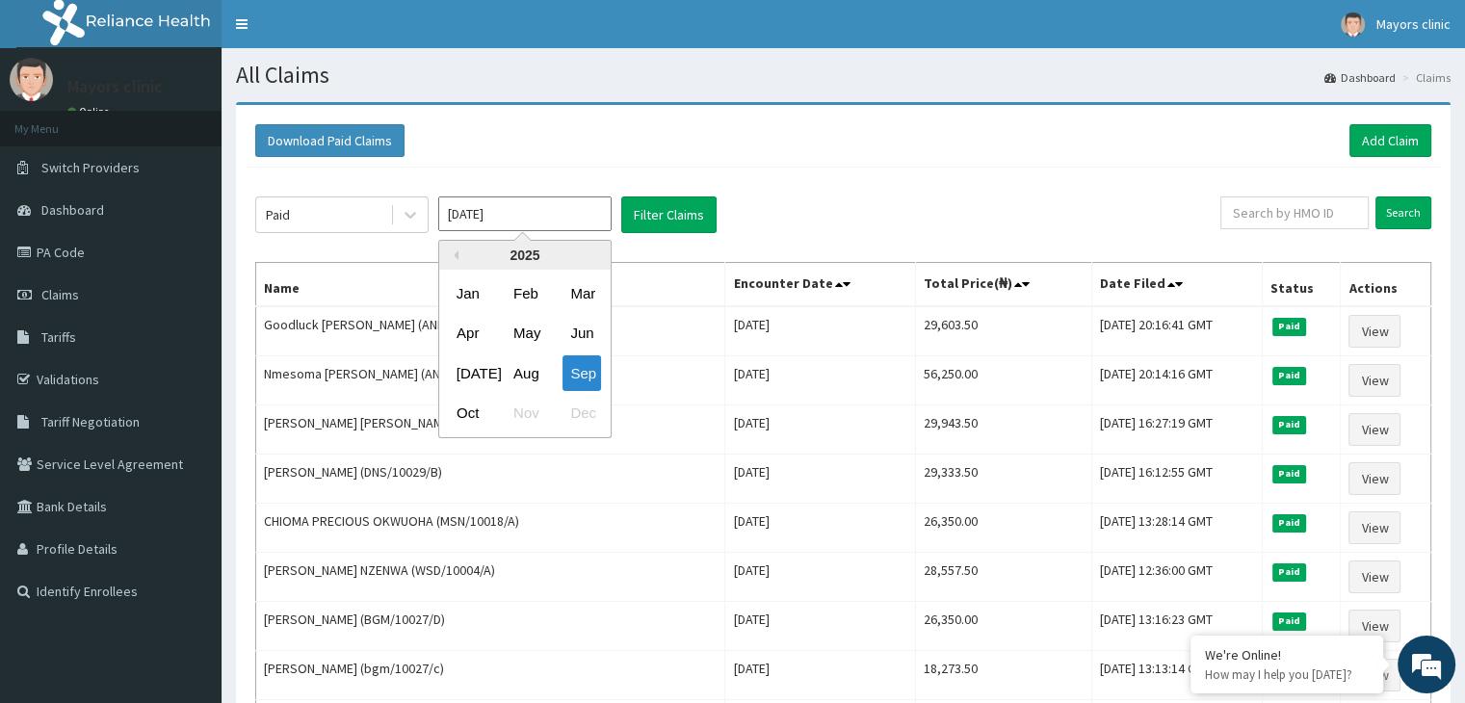
click at [550, 217] on input "[DATE]" at bounding box center [524, 213] width 173 height 35
click at [472, 402] on div "Oct" at bounding box center [468, 414] width 39 height 36
type input "[DATE]"
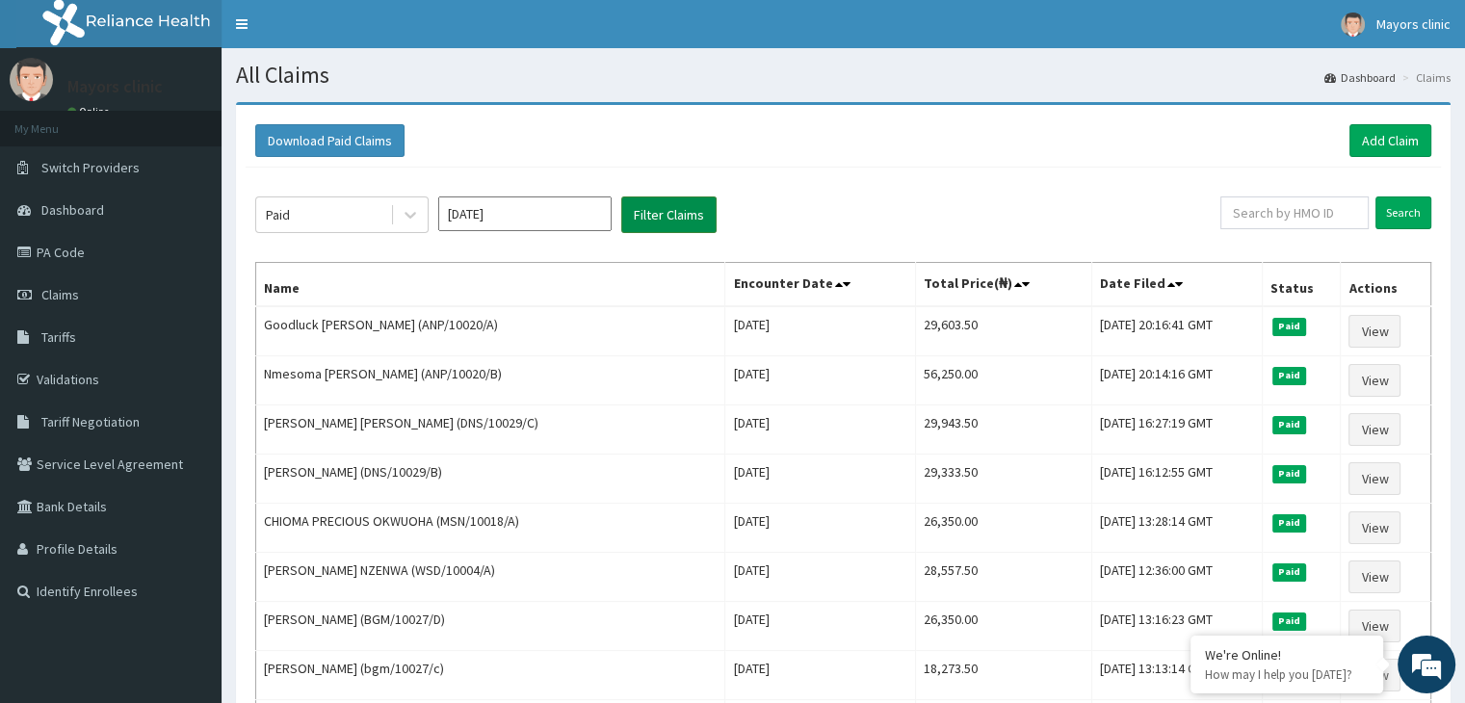
click at [682, 203] on button "Filter Claims" at bounding box center [668, 214] width 95 height 37
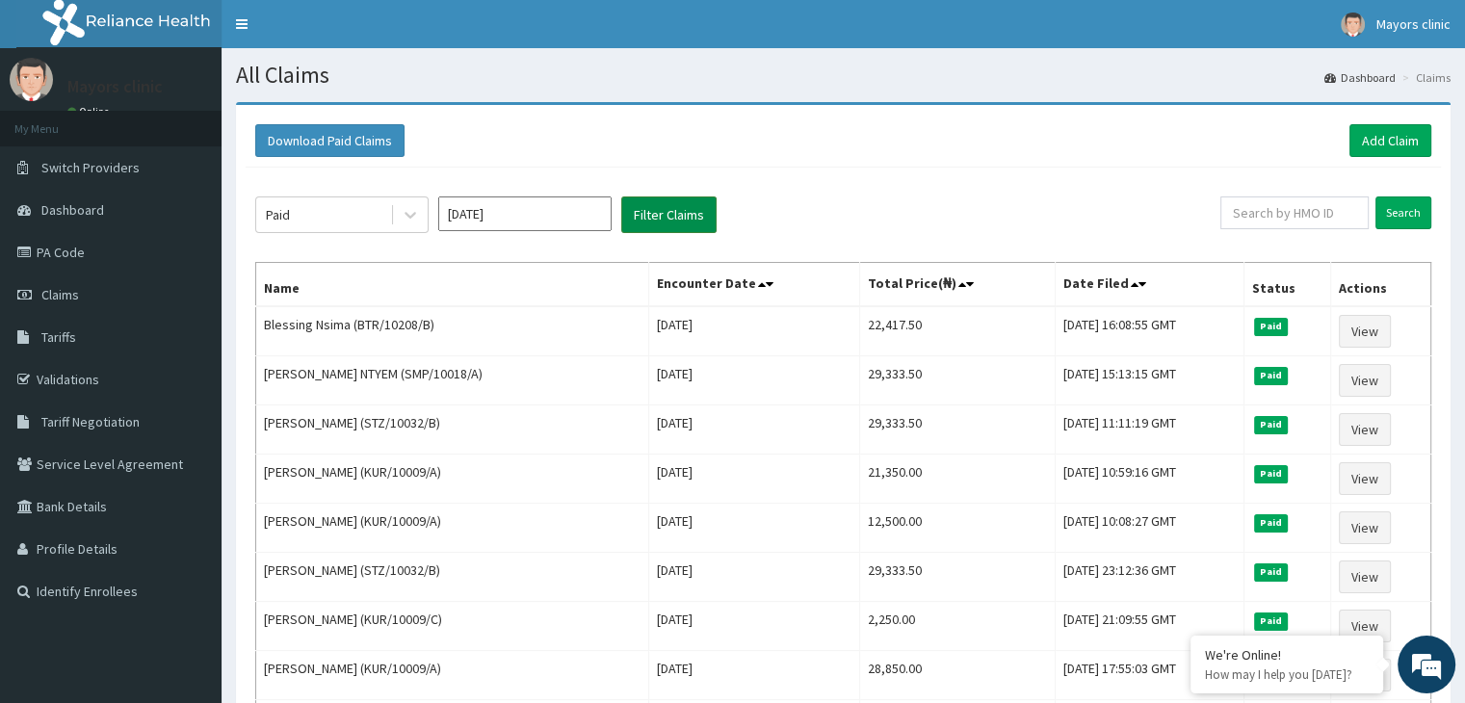
click at [682, 203] on button "Filter Claims" at bounding box center [668, 214] width 95 height 37
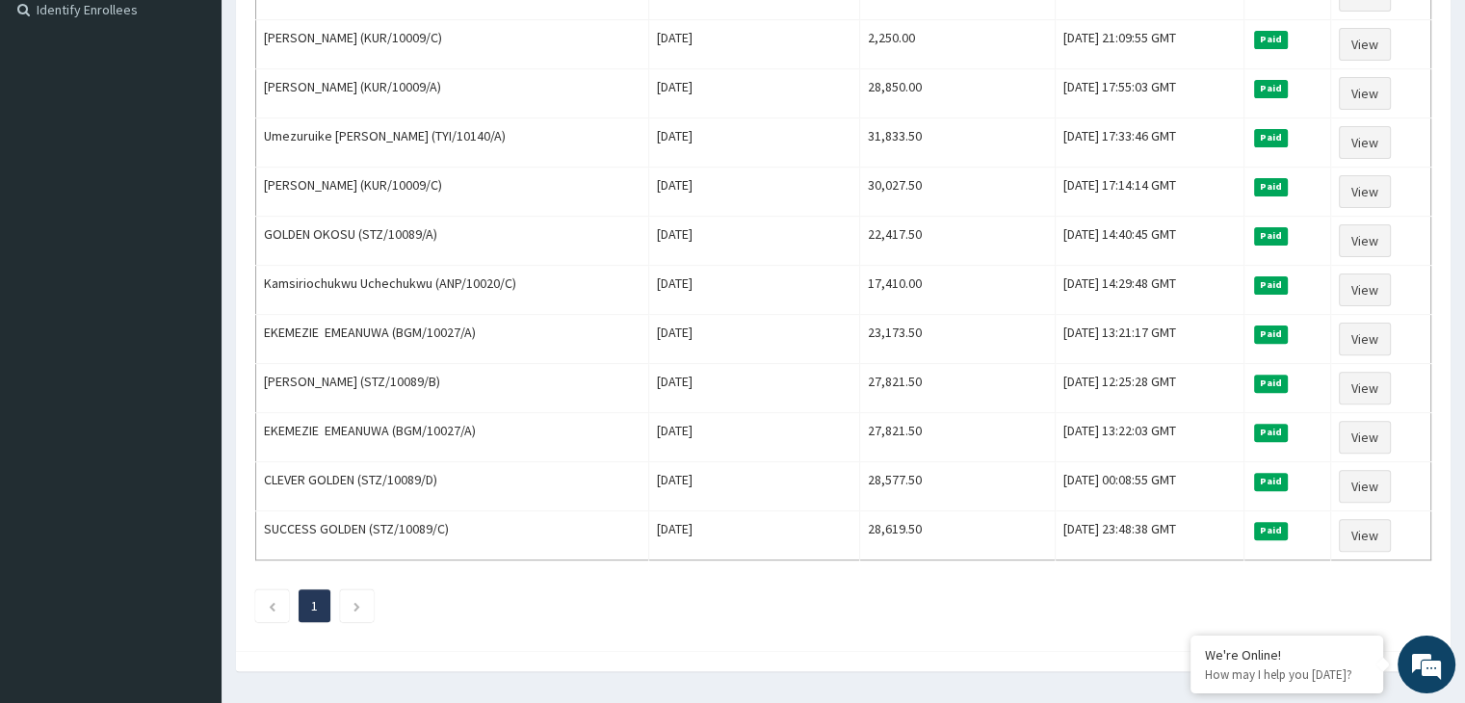
scroll to position [620, 0]
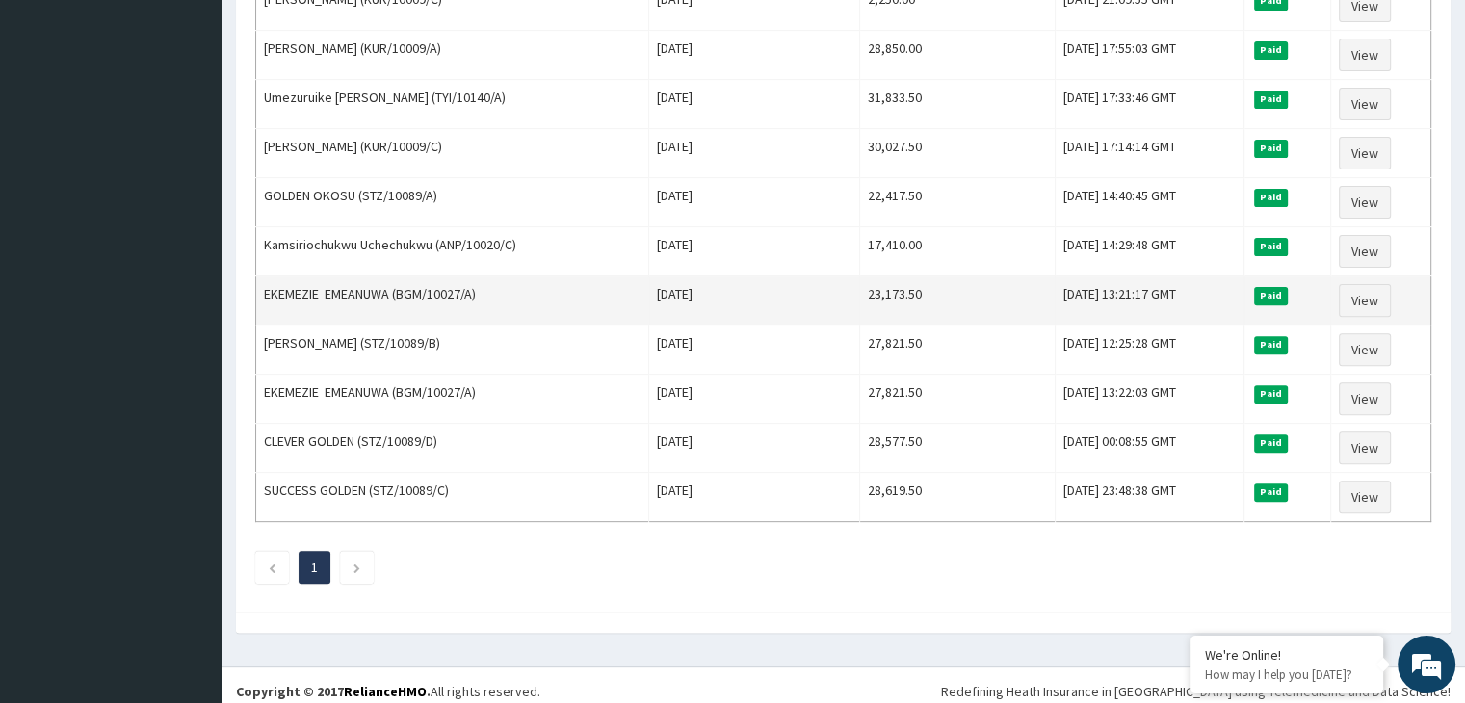
click at [421, 297] on td "EKEMEZIE EMEANUWA (BGM/10027/A)" at bounding box center [452, 300] width 393 height 49
